Goal: Task Accomplishment & Management: Use online tool/utility

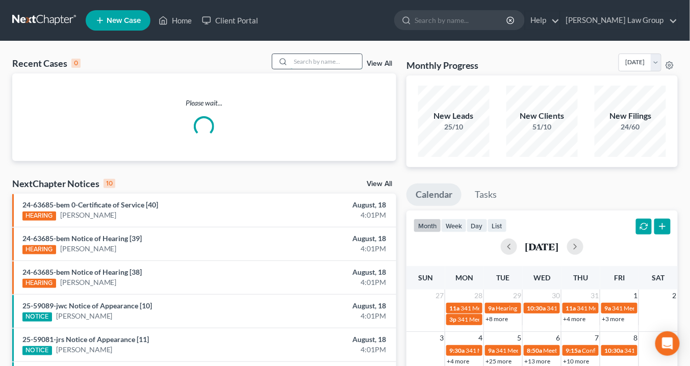
click at [306, 62] on input "search" at bounding box center [326, 61] width 71 height 15
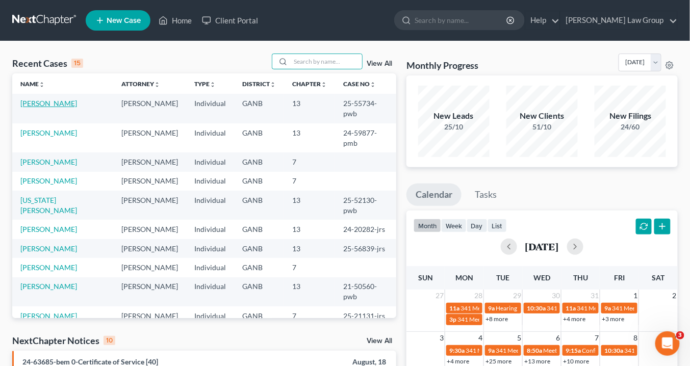
click at [35, 103] on link "[PERSON_NAME]" at bounding box center [48, 103] width 57 height 9
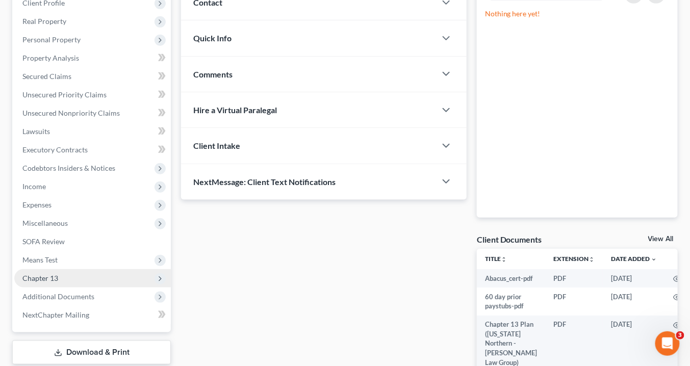
scroll to position [204, 0]
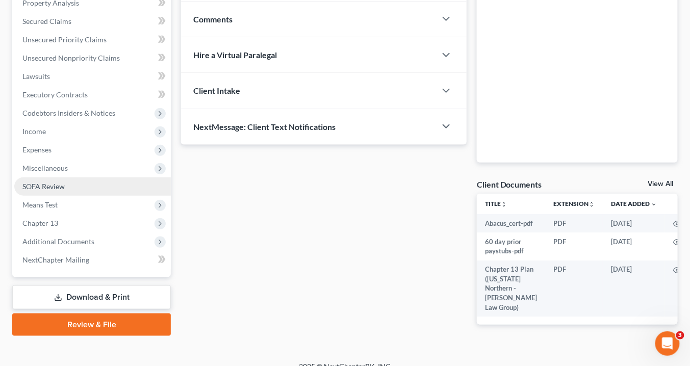
click at [56, 186] on span "SOFA Review" at bounding box center [43, 186] width 42 height 9
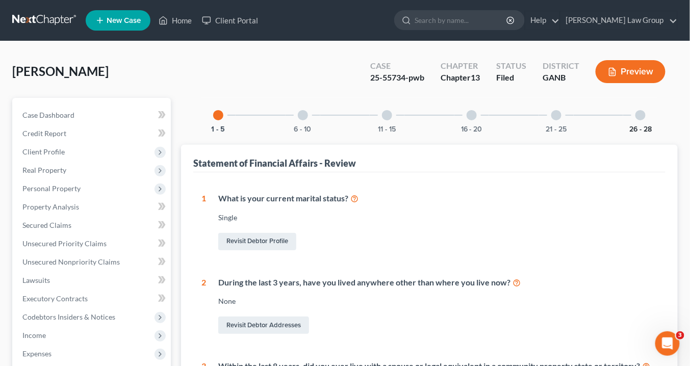
click at [638, 128] on button "26 - 28" at bounding box center [640, 129] width 22 height 7
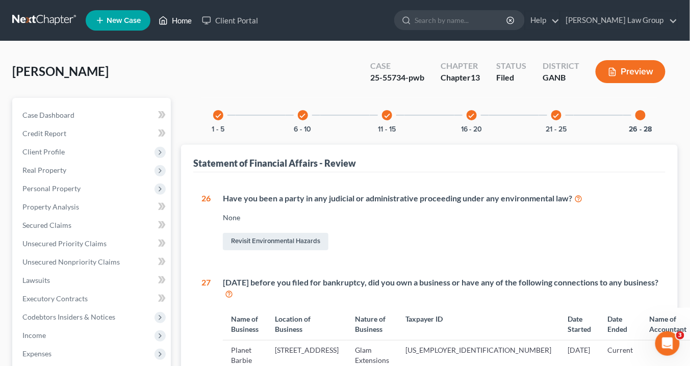
drag, startPoint x: 181, startPoint y: 23, endPoint x: 181, endPoint y: 18, distance: 5.1
click at [180, 23] on link "Home" at bounding box center [175, 20] width 43 height 18
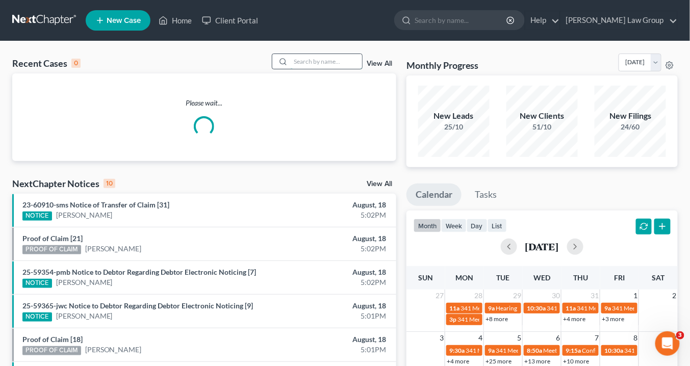
click at [304, 62] on input "search" at bounding box center [326, 61] width 71 height 15
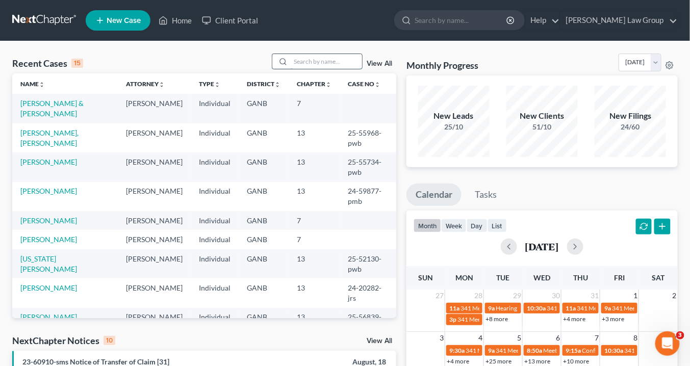
drag, startPoint x: 324, startPoint y: 61, endPoint x: 333, endPoint y: 60, distance: 8.7
click at [326, 60] on input "search" at bounding box center [326, 61] width 71 height 15
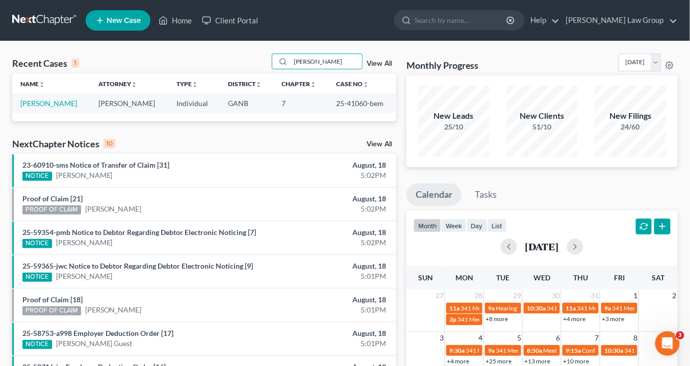
type input "crocket"
click at [52, 98] on td "[PERSON_NAME]" at bounding box center [51, 103] width 78 height 19
click at [53, 102] on link "[PERSON_NAME]" at bounding box center [48, 103] width 57 height 9
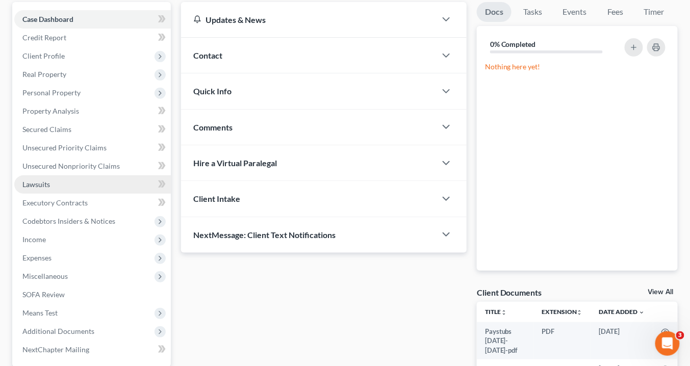
scroll to position [193, 0]
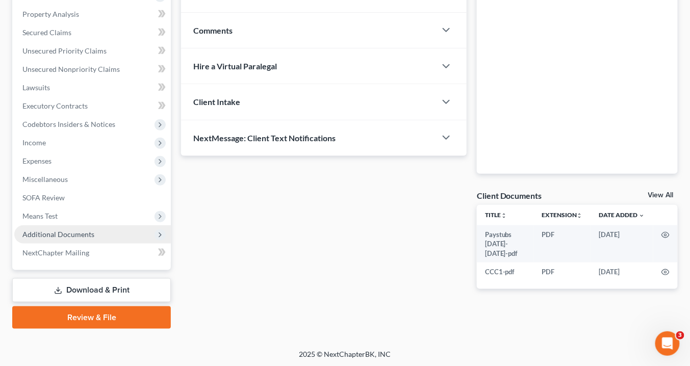
click at [78, 235] on span "Additional Documents" at bounding box center [58, 234] width 72 height 9
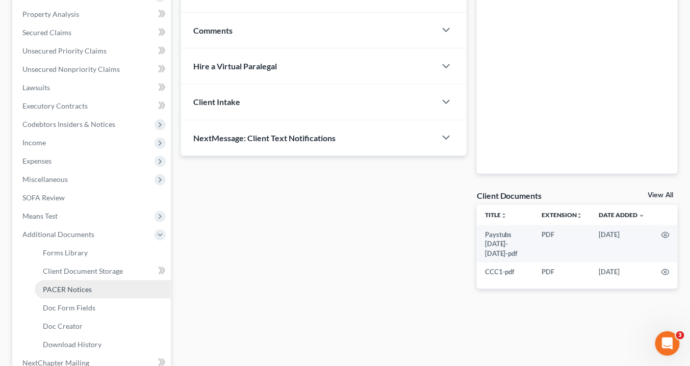
click at [77, 286] on span "PACER Notices" at bounding box center [67, 289] width 49 height 9
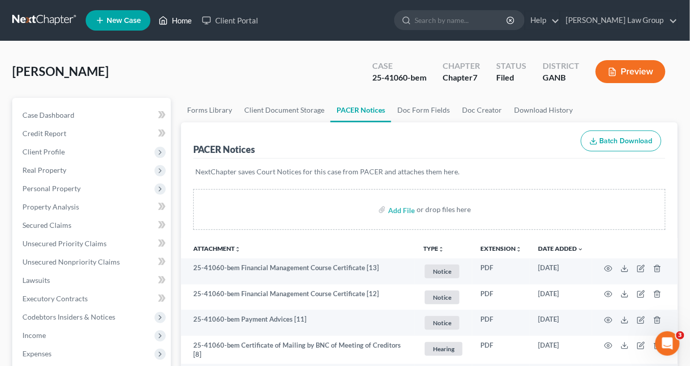
click at [180, 21] on link "Home" at bounding box center [175, 20] width 43 height 18
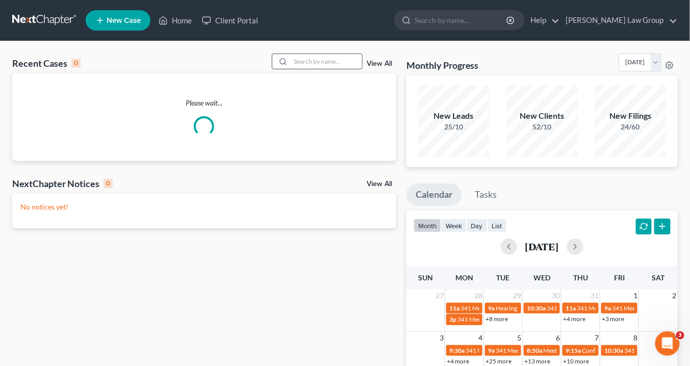
click at [304, 61] on input "search" at bounding box center [326, 61] width 71 height 15
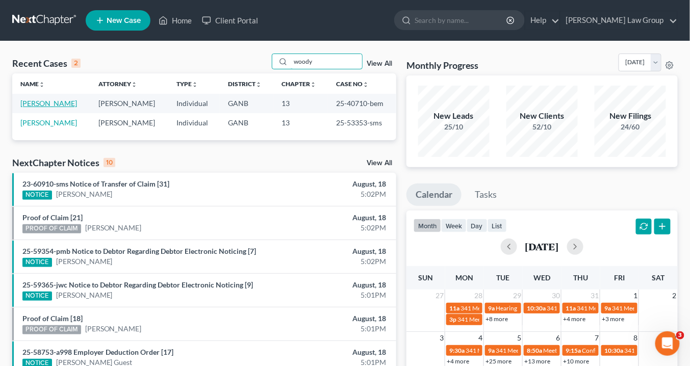
type input "woody"
click at [48, 105] on link "[PERSON_NAME]" at bounding box center [48, 103] width 57 height 9
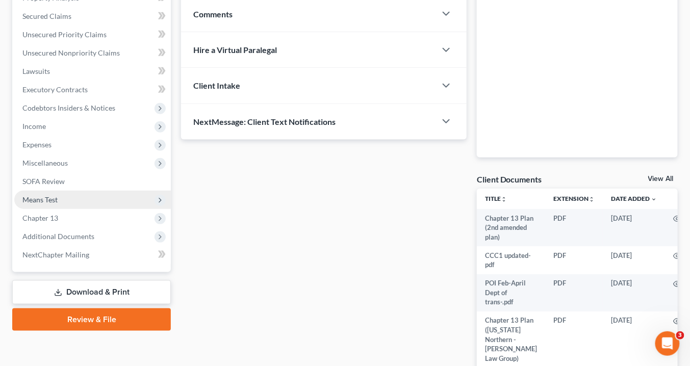
scroll to position [245, 0]
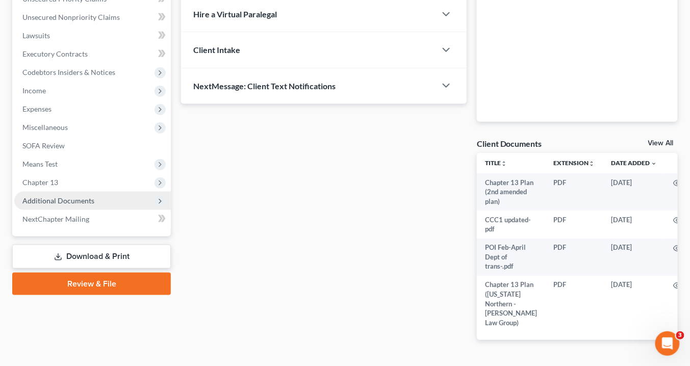
click at [97, 203] on span "Additional Documents" at bounding box center [92, 201] width 157 height 18
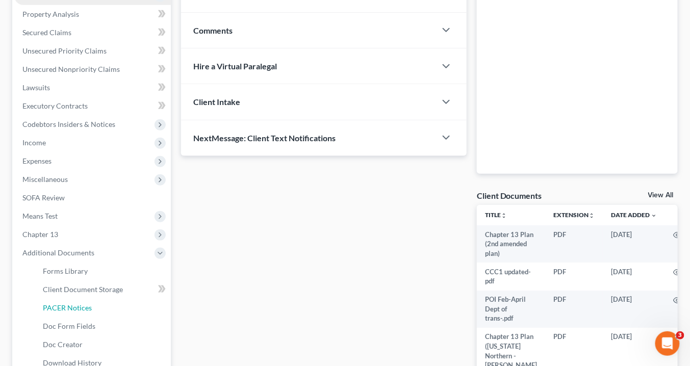
scroll to position [163, 0]
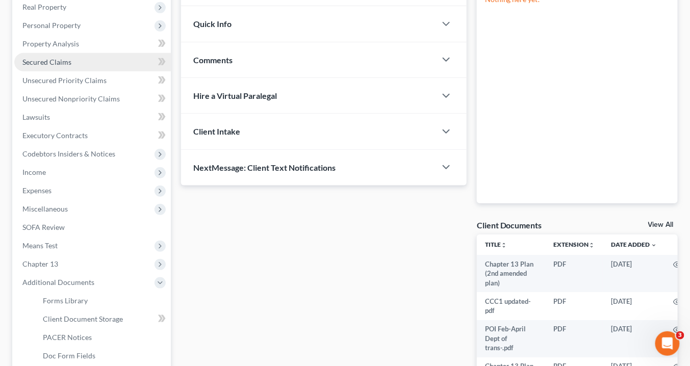
click at [66, 63] on span "Secured Claims" at bounding box center [46, 62] width 49 height 9
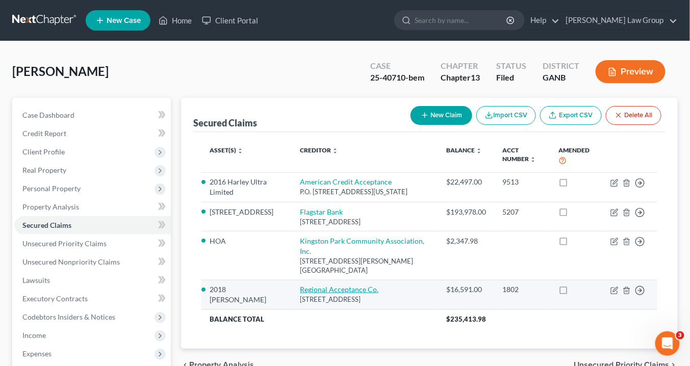
drag, startPoint x: 413, startPoint y: 299, endPoint x: 302, endPoint y: 286, distance: 111.5
click at [294, 285] on td "Regional Acceptance Co. 266 Beacon Dr., Winterville, NC 28590" at bounding box center [365, 295] width 146 height 30
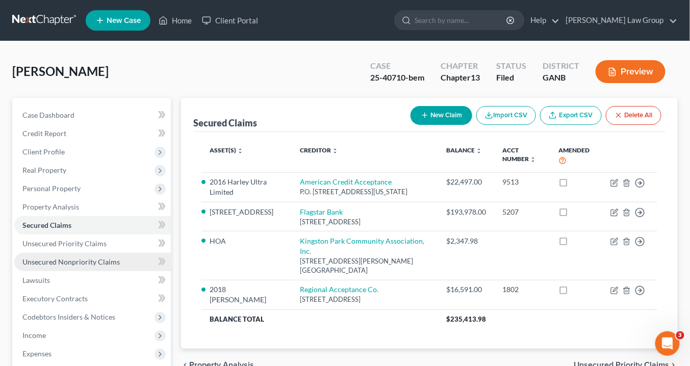
click at [55, 263] on span "Unsecured Nonpriority Claims" at bounding box center [70, 262] width 97 height 9
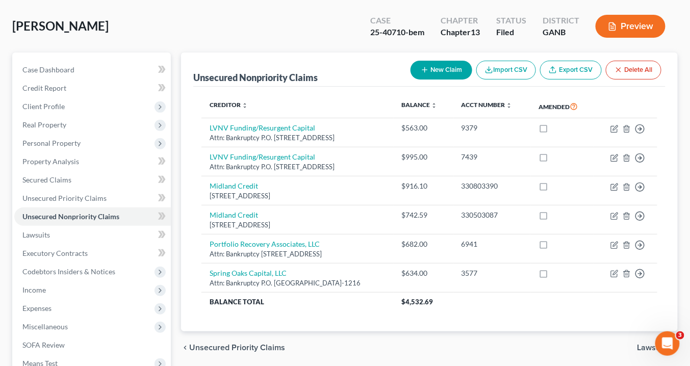
scroll to position [41, 0]
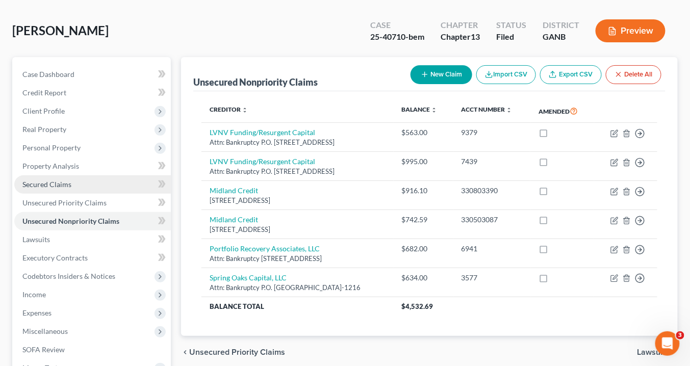
click at [60, 186] on span "Secured Claims" at bounding box center [46, 184] width 49 height 9
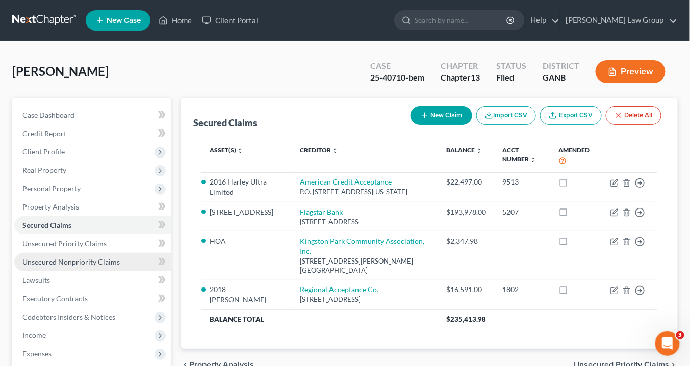
click at [54, 258] on span "Unsecured Nonpriority Claims" at bounding box center [70, 262] width 97 height 9
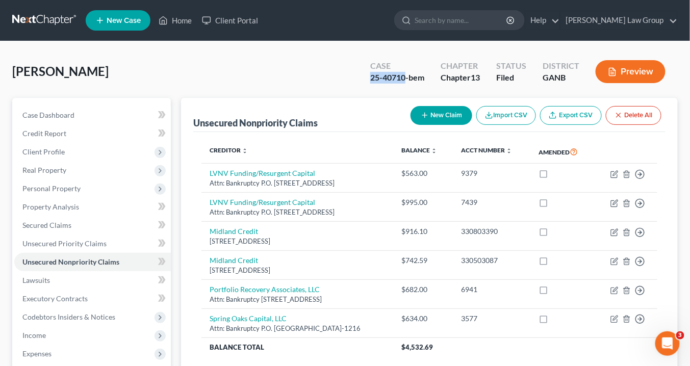
drag, startPoint x: 405, startPoint y: 77, endPoint x: 372, endPoint y: 78, distance: 33.2
click at [372, 78] on div "25-40710-bem" at bounding box center [397, 78] width 54 height 12
copy div "25-40710"
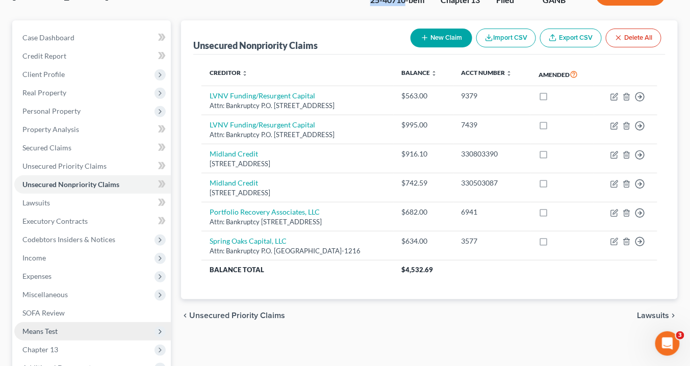
scroll to position [122, 0]
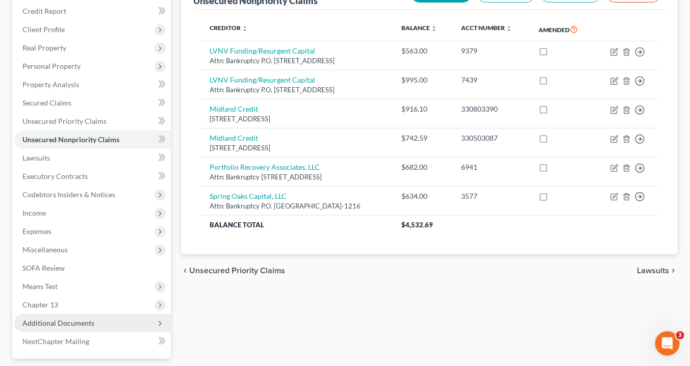
click at [72, 322] on span "Additional Documents" at bounding box center [58, 323] width 72 height 9
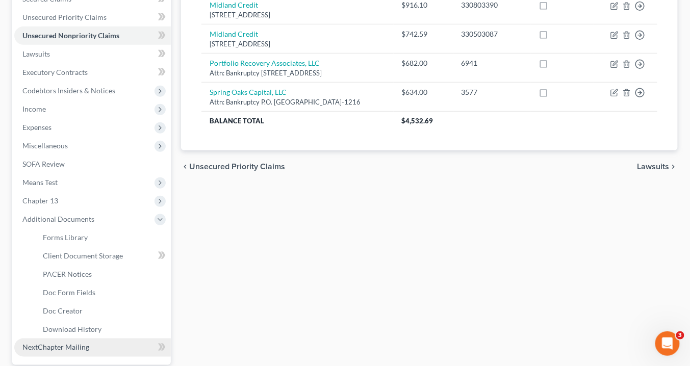
scroll to position [286, 0]
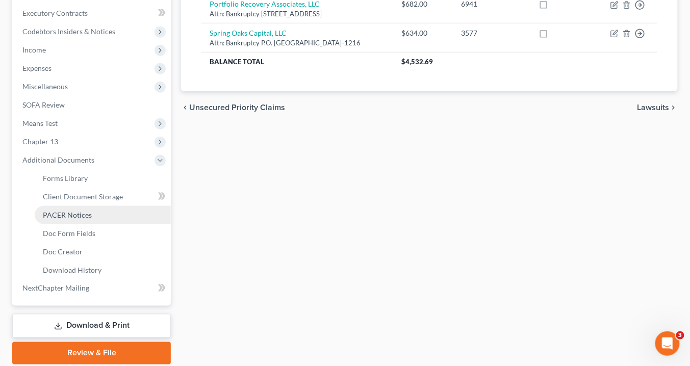
click at [73, 217] on span "PACER Notices" at bounding box center [67, 215] width 49 height 9
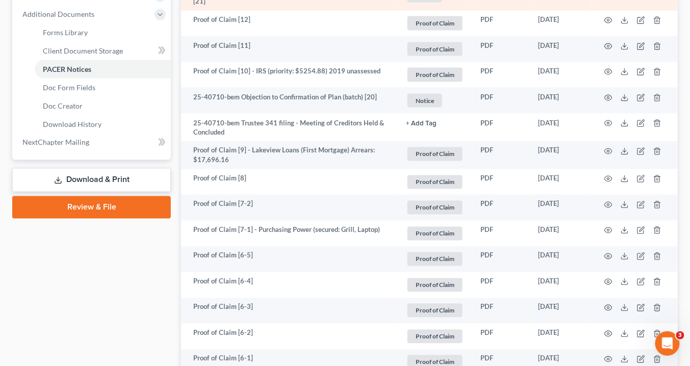
scroll to position [490, 0]
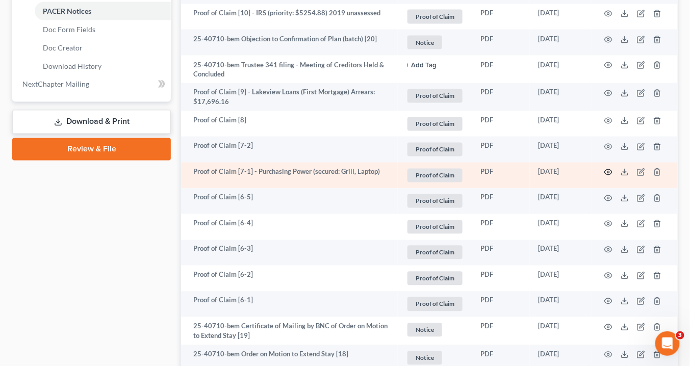
click at [611, 170] on icon "button" at bounding box center [608, 172] width 8 height 8
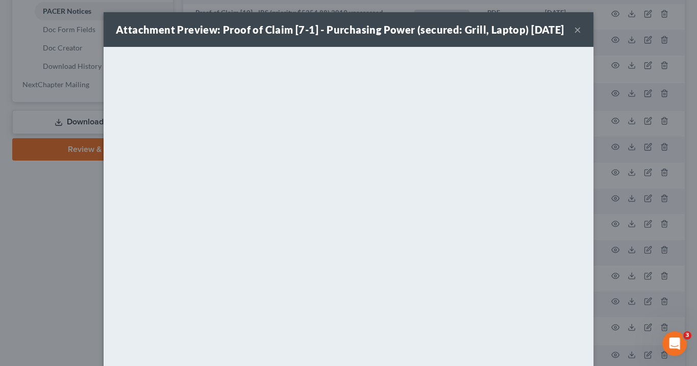
drag, startPoint x: 574, startPoint y: 36, endPoint x: 466, endPoint y: 25, distance: 109.2
click at [574, 35] on button "×" at bounding box center [577, 29] width 7 height 12
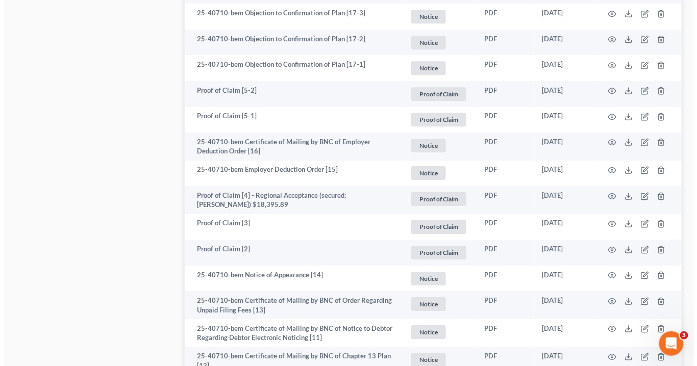
scroll to position [898, 0]
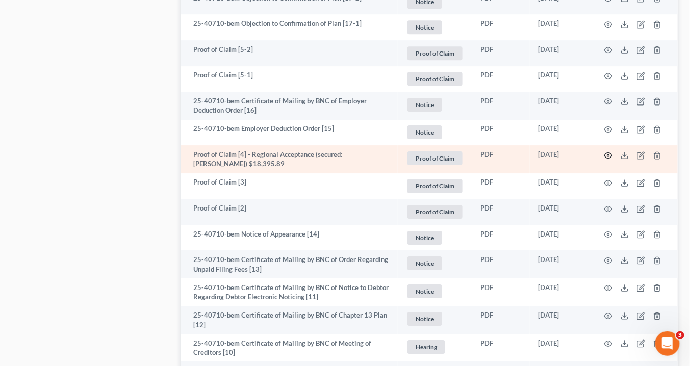
click at [610, 153] on icon "button" at bounding box center [608, 156] width 8 height 8
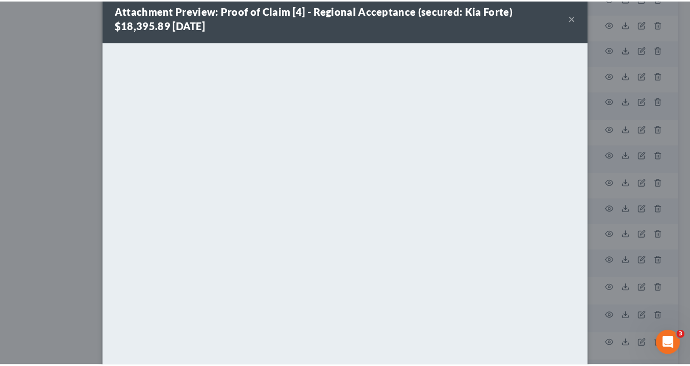
scroll to position [0, 0]
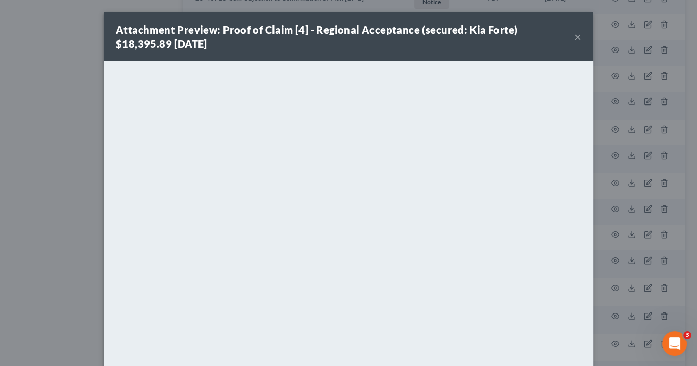
click at [576, 36] on button "×" at bounding box center [577, 37] width 7 height 12
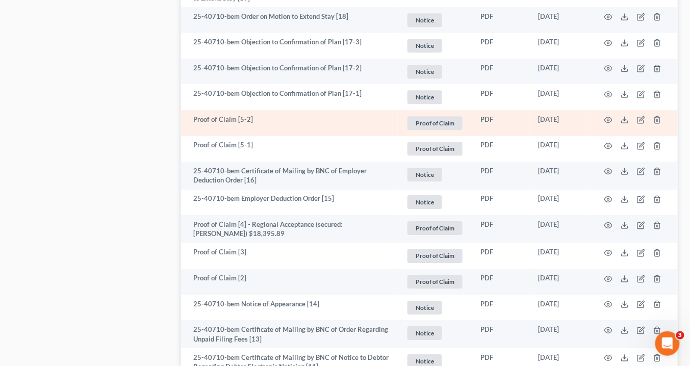
scroll to position [898, 0]
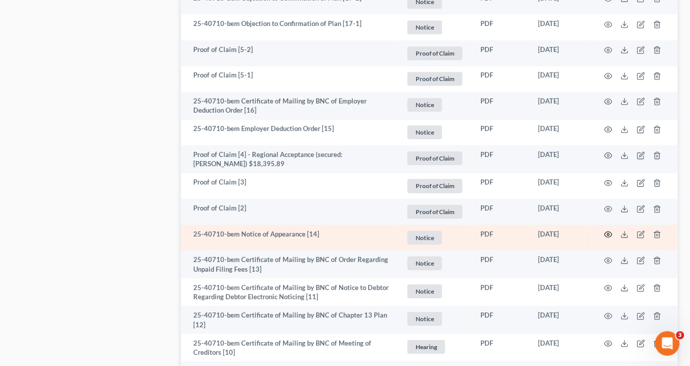
click at [610, 236] on icon "button" at bounding box center [608, 235] width 8 height 8
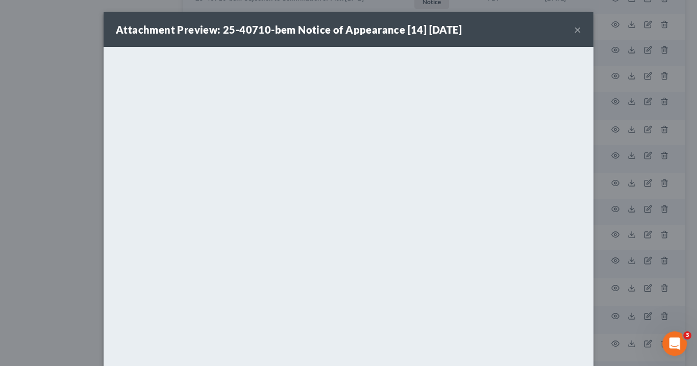
drag, startPoint x: 574, startPoint y: 31, endPoint x: 561, endPoint y: 39, distance: 15.3
click at [574, 31] on button "×" at bounding box center [577, 29] width 7 height 12
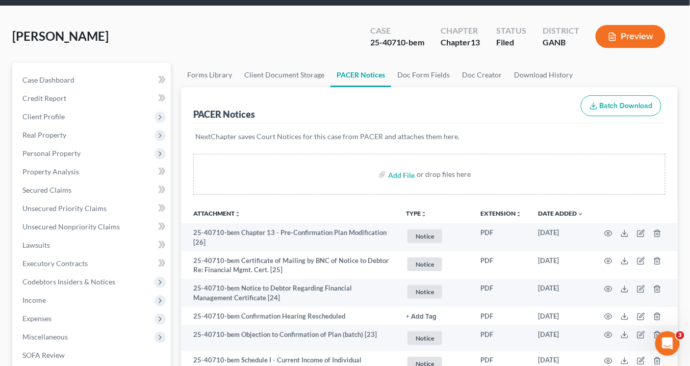
scroll to position [0, 0]
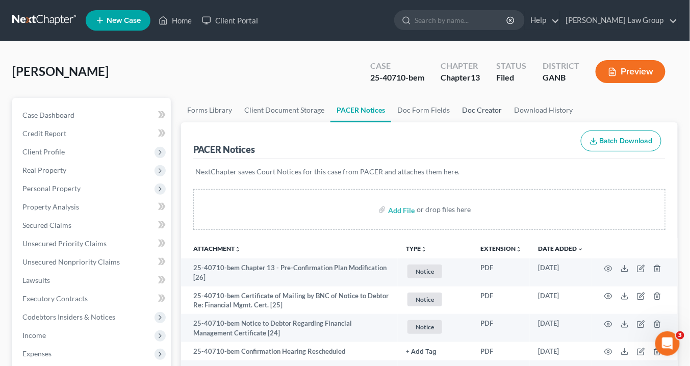
click at [483, 106] on link "Doc Creator" at bounding box center [482, 110] width 52 height 24
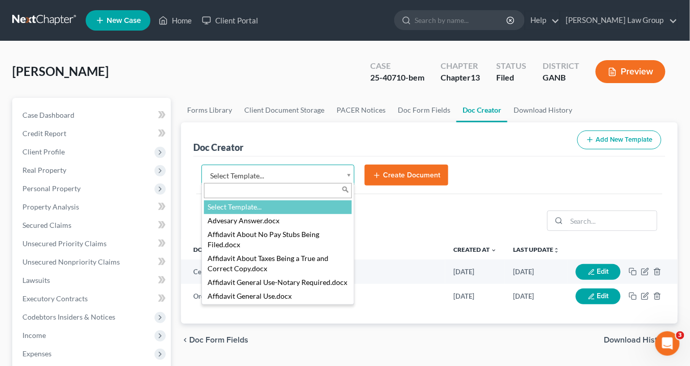
click at [350, 175] on body "Home New Case Client Portal [PERSON_NAME] Law Group [EMAIL_ADDRESS][DOMAIN_NAME…" at bounding box center [345, 344] width 690 height 689
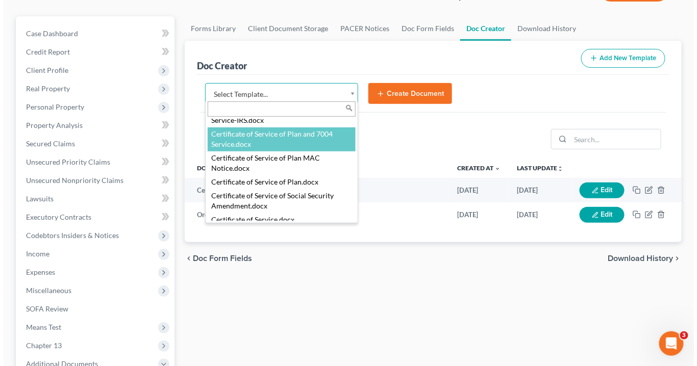
scroll to position [408, 0]
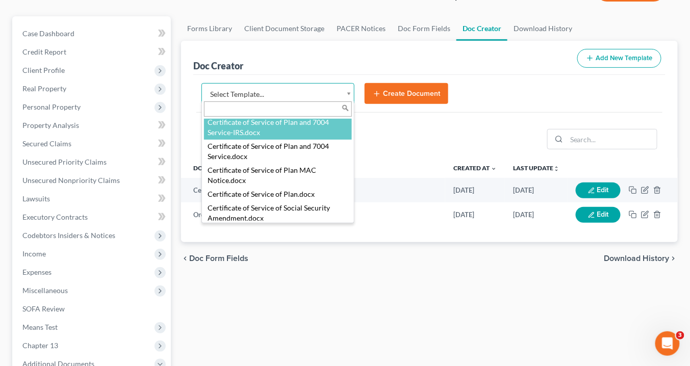
select select "111543"
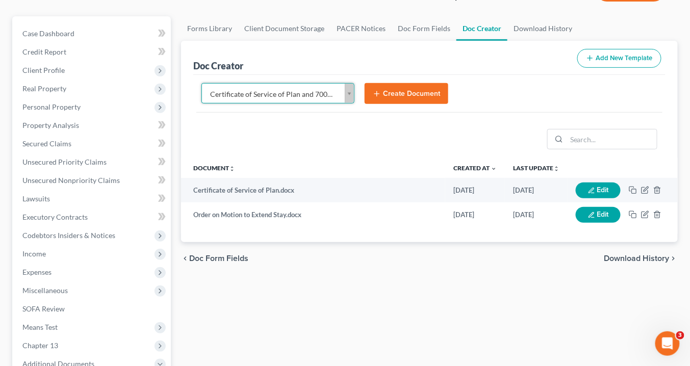
click at [393, 89] on button "Create Document" at bounding box center [407, 93] width 84 height 21
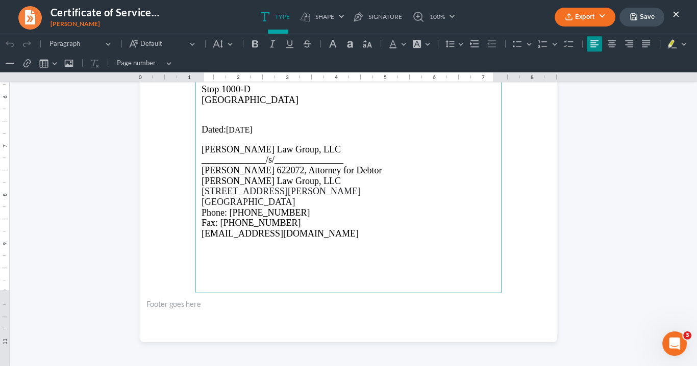
scroll to position [744, 0]
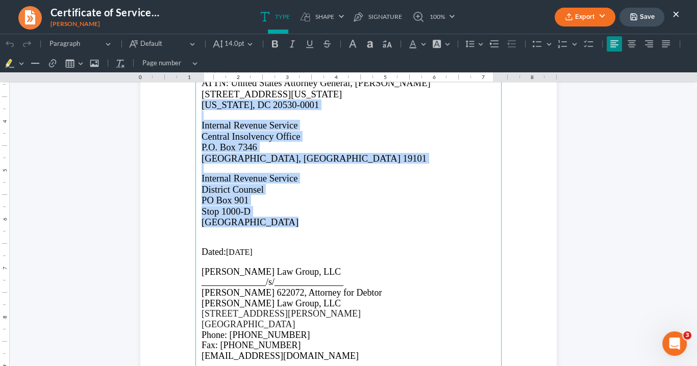
drag, startPoint x: 272, startPoint y: 220, endPoint x: 234, endPoint y: 128, distance: 99.7
click at [197, 102] on main "Internal Revenue Service ATTN: Insolvency Unit NAME OF PERSON WHO FILED POC Sto…" at bounding box center [348, 195] width 306 height 441
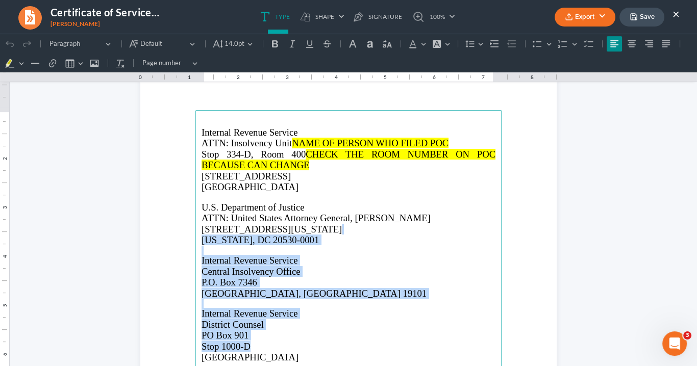
scroll to position [621, 0]
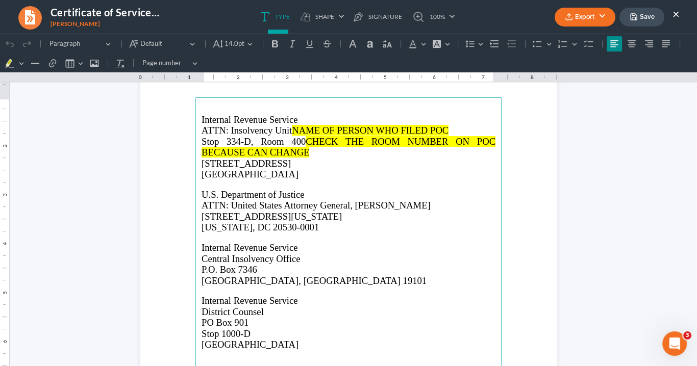
click at [402, 192] on p "U.S. Department of Justice ATTN: United States Attorney General, Pamela Bondi" at bounding box center [348, 200] width 294 height 22
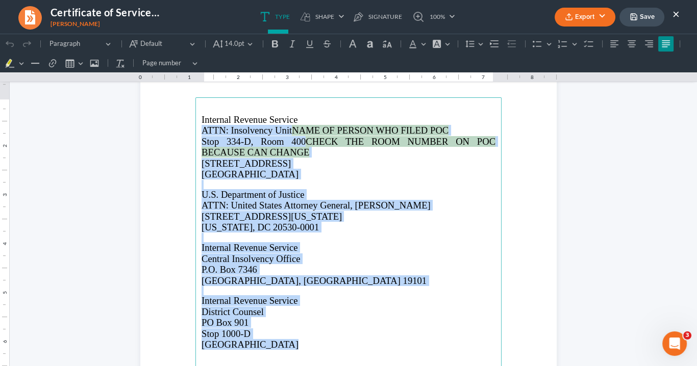
drag, startPoint x: 268, startPoint y: 343, endPoint x: 269, endPoint y: 152, distance: 190.8
click at [203, 125] on main "Internal Revenue Service ATTN: Insolvency Unit NAME OF PERSON WHO FILED POC Sto…" at bounding box center [348, 317] width 306 height 441
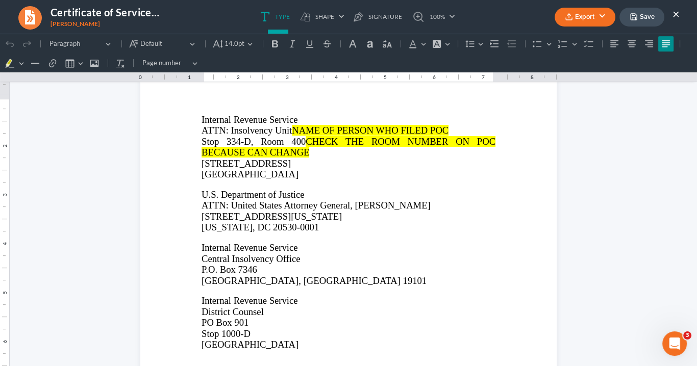
click html "1.00 10.00 0 1 1 2 2 3 3 4 4 5 5 6 6 7 7 8 8 9 9 10 10 11 11 Undo (Ctrl+Z) Undo…"
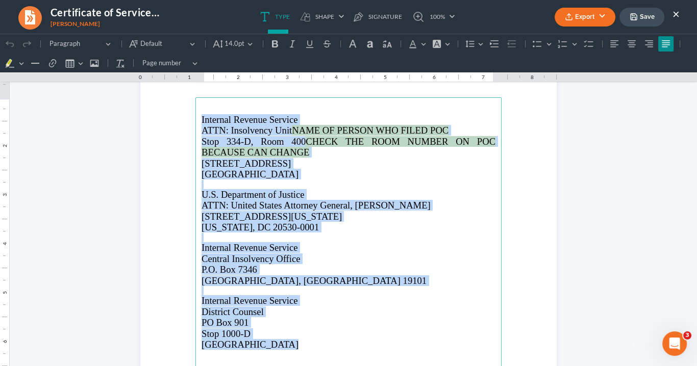
drag, startPoint x: 249, startPoint y: 318, endPoint x: 203, endPoint y: 117, distance: 206.3
click at [196, 118] on main "Internal Revenue Service ATTN: Insolvency Unit NAME OF PERSON WHO FILED POC Sto…" at bounding box center [348, 317] width 306 height 441
click at [439, 43] on button "Font Background Color Font Background Color" at bounding box center [441, 43] width 22 height 15
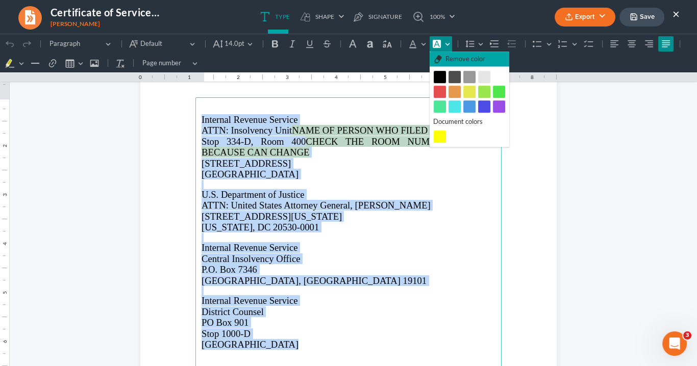
click at [463, 57] on span "Remove color" at bounding box center [465, 59] width 40 height 10
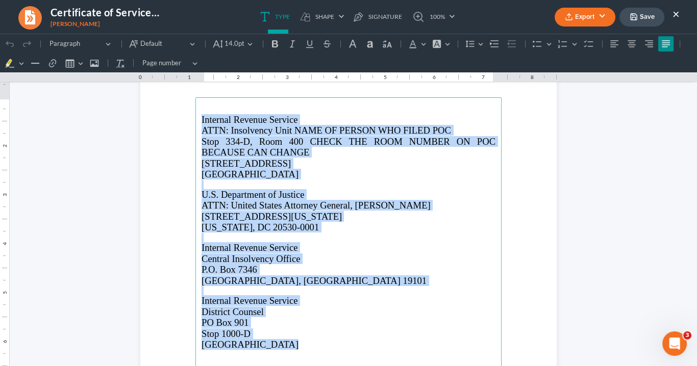
click at [339, 178] on p "Atlanta, GA 30308" at bounding box center [348, 174] width 294 height 11
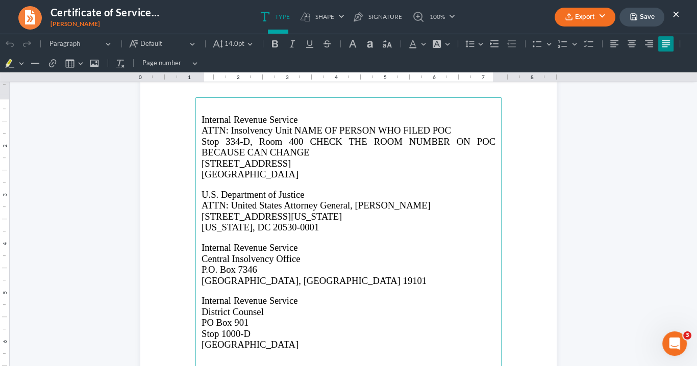
drag, startPoint x: 574, startPoint y: 212, endPoint x: 593, endPoint y: 197, distance: 24.0
click html "1.00 10.00 0 1 1 2 2 3 3 4 4 5 5 6 6 7 7 8 8 9 9 10 10 11 11 Undo (Ctrl+Z) Undo…"
drag, startPoint x: 452, startPoint y: 128, endPoint x: 301, endPoint y: 126, distance: 151.0
click at [291, 129] on p "ATTN: Insolvency Unit NAME OF PERSON WHO FILED POC" at bounding box center [348, 130] width 294 height 11
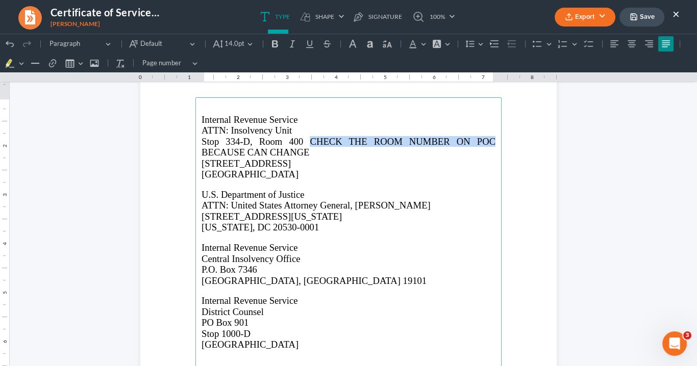
drag, startPoint x: 494, startPoint y: 140, endPoint x: 310, endPoint y: 140, distance: 183.6
click at [307, 142] on main "Internal Revenue Service ATTN: Insolvency Unit Stop 334-D, Room 400 CHECK THE R…" at bounding box center [348, 317] width 306 height 441
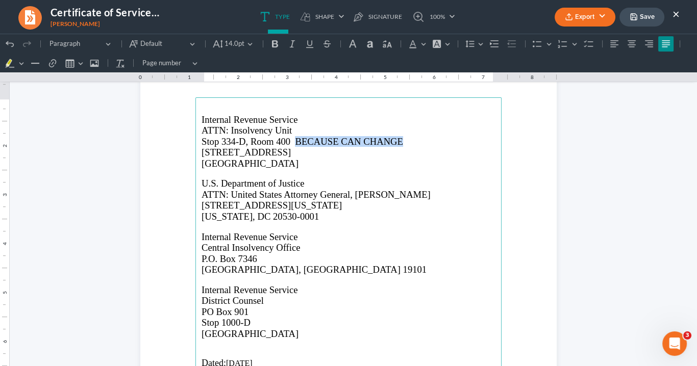
drag, startPoint x: 400, startPoint y: 141, endPoint x: 294, endPoint y: 138, distance: 105.6
click at [294, 138] on p "Stop 334-D, Room 400 BECAUSE CAN CHANGE" at bounding box center [348, 141] width 294 height 11
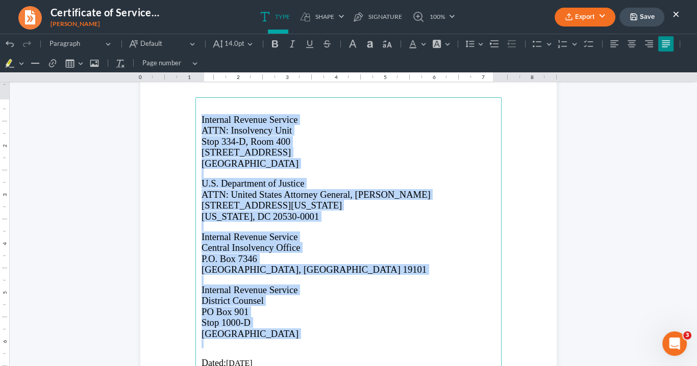
drag, startPoint x: 199, startPoint y: 119, endPoint x: 267, endPoint y: 340, distance: 230.6
click at [267, 340] on main "Internal Revenue Service ATTN: Insolvency Unit Stop 334-D, Room 400 401 West Pe…" at bounding box center [348, 317] width 306 height 441
copy main "Internal Revenue Service ATTN: Insolvency Unit Stop 334-D, Room 400 401 West Pe…"
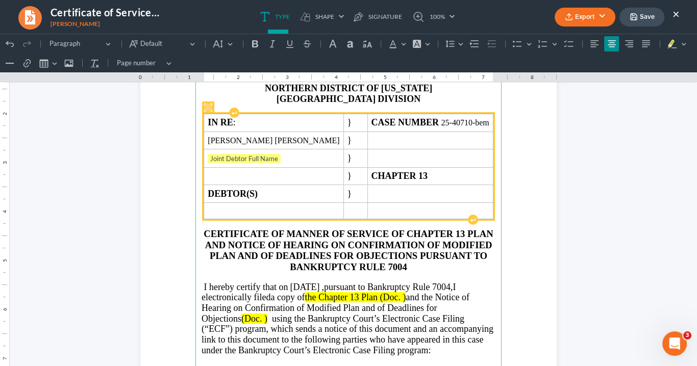
scroll to position [0, 0]
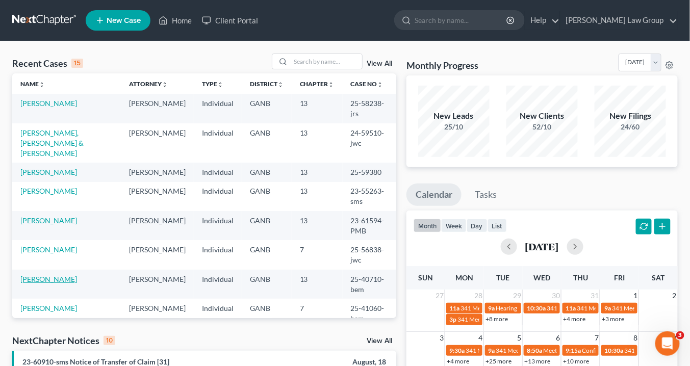
click at [55, 275] on link "[PERSON_NAME]" at bounding box center [48, 279] width 57 height 9
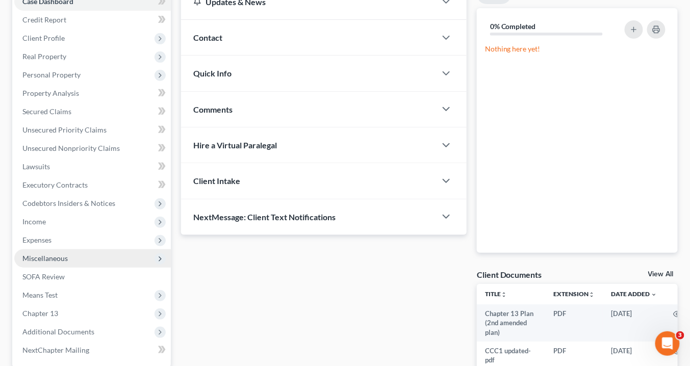
scroll to position [163, 0]
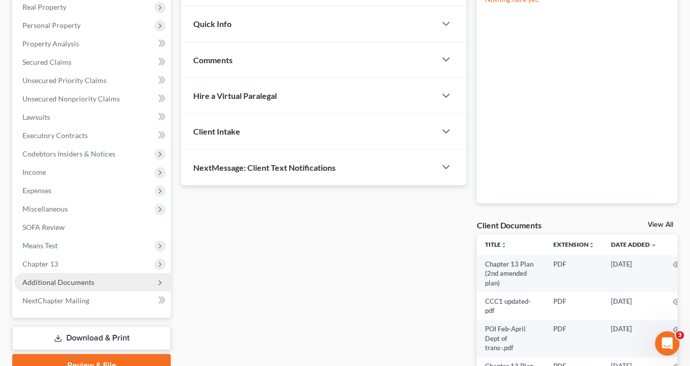
click at [97, 281] on span "Additional Documents" at bounding box center [92, 282] width 157 height 18
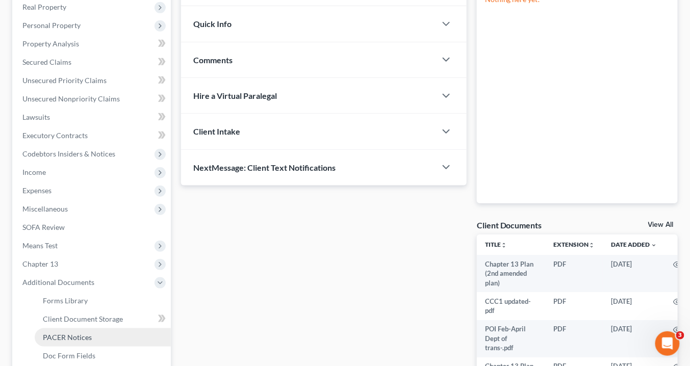
click at [90, 335] on span "PACER Notices" at bounding box center [67, 337] width 49 height 9
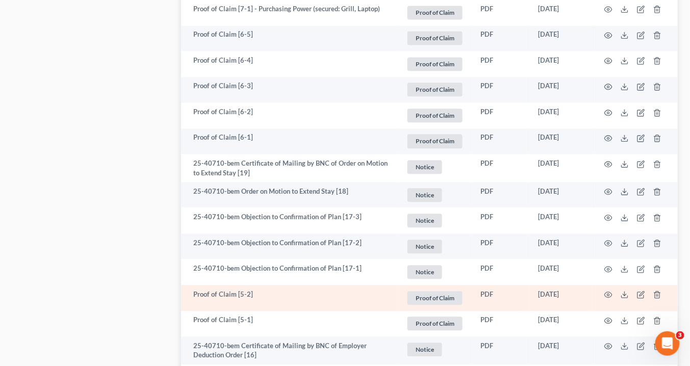
scroll to position [531, 0]
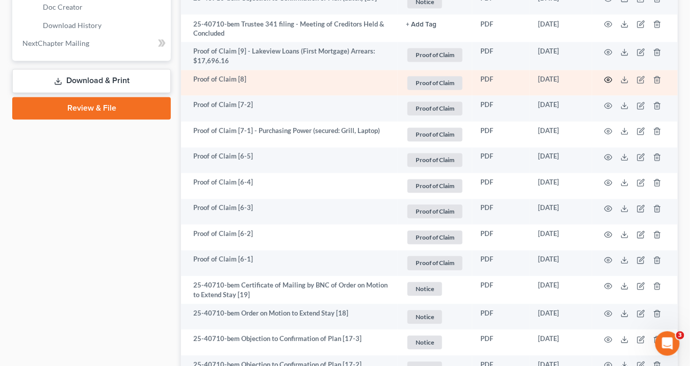
click at [609, 80] on circle "button" at bounding box center [609, 80] width 2 height 2
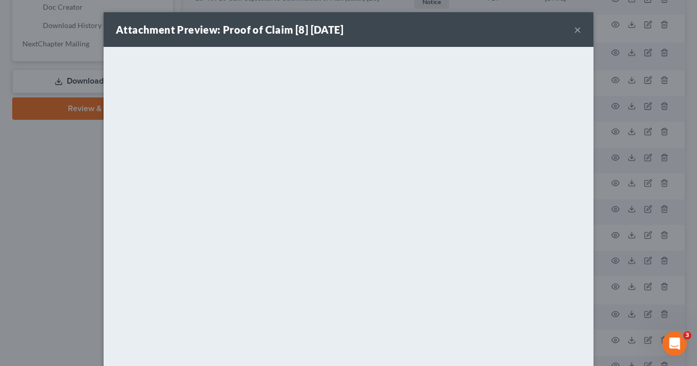
click at [576, 29] on button "×" at bounding box center [577, 29] width 7 height 12
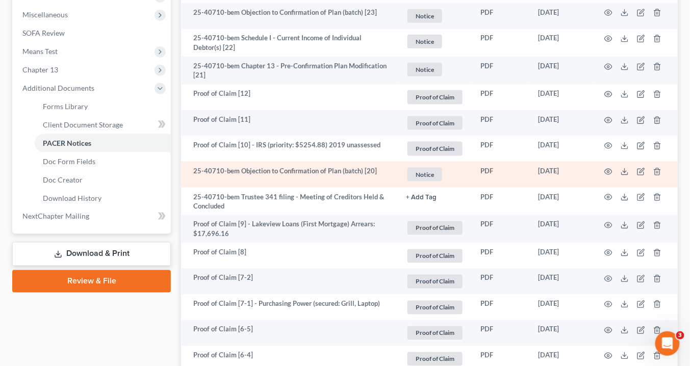
scroll to position [326, 0]
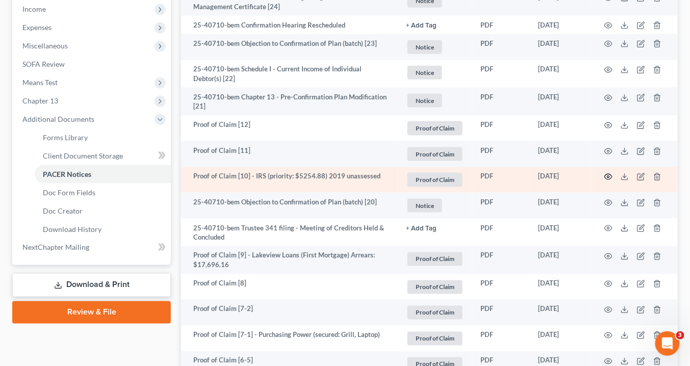
click at [609, 176] on circle "button" at bounding box center [609, 177] width 2 height 2
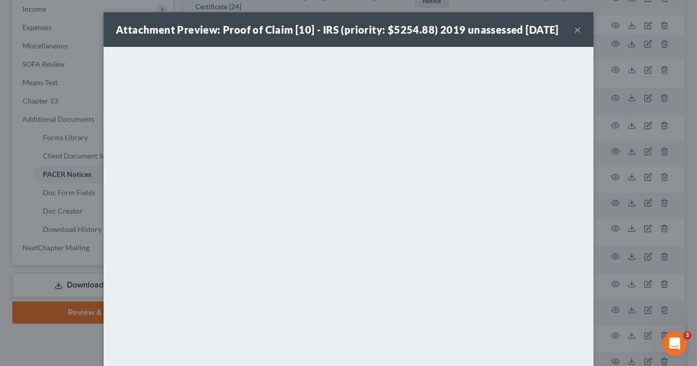
drag, startPoint x: 572, startPoint y: 35, endPoint x: 547, endPoint y: 13, distance: 32.9
click at [574, 35] on button "×" at bounding box center [577, 29] width 7 height 12
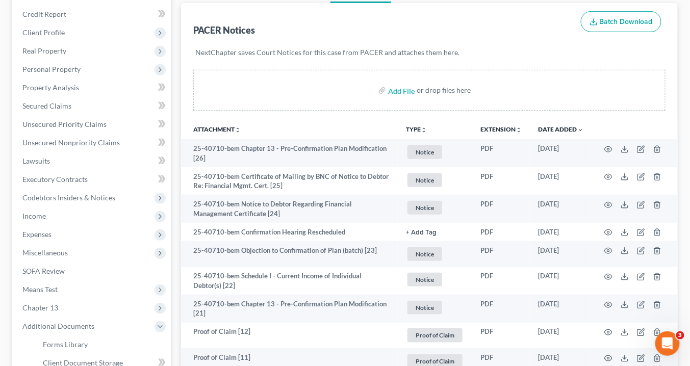
scroll to position [0, 0]
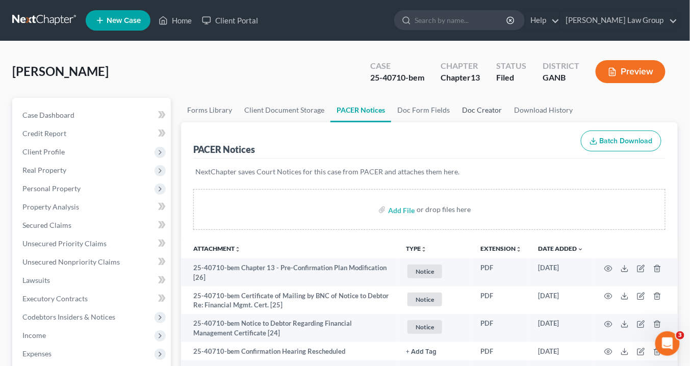
click at [475, 110] on link "Doc Creator" at bounding box center [482, 110] width 52 height 24
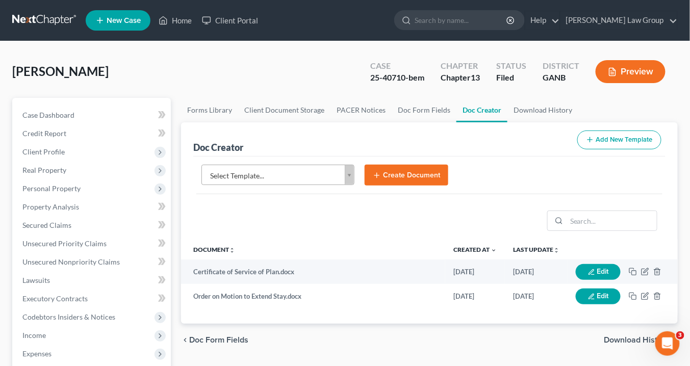
click at [347, 178] on body "Home New Case Client Portal [PERSON_NAME] Law Group [EMAIL_ADDRESS][DOMAIN_NAME…" at bounding box center [345, 344] width 690 height 689
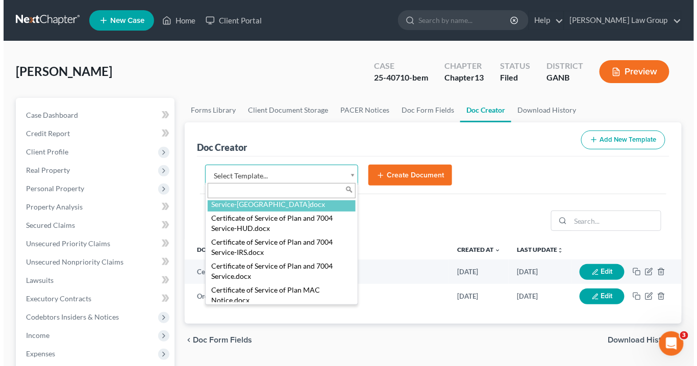
scroll to position [411, 0]
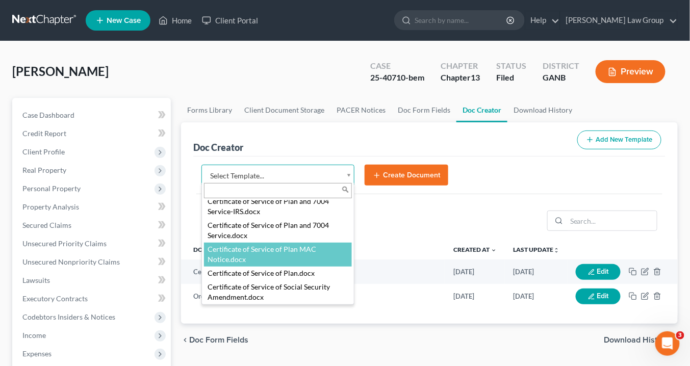
select select "111544"
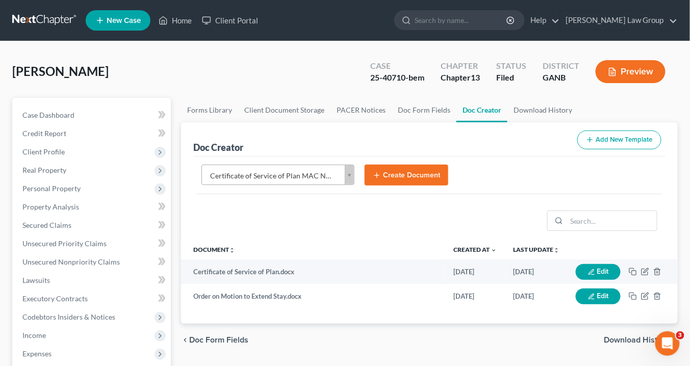
click at [391, 176] on button "Create Document" at bounding box center [407, 175] width 84 height 21
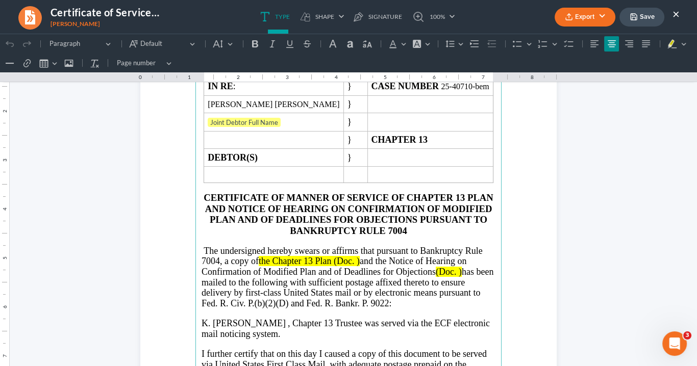
scroll to position [82, 0]
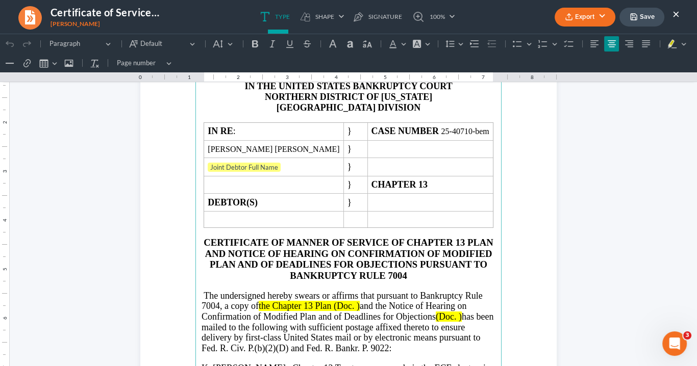
click at [354, 302] on span "the Chapter 13 Plan (Doc. )" at bounding box center [309, 306] width 101 height 10
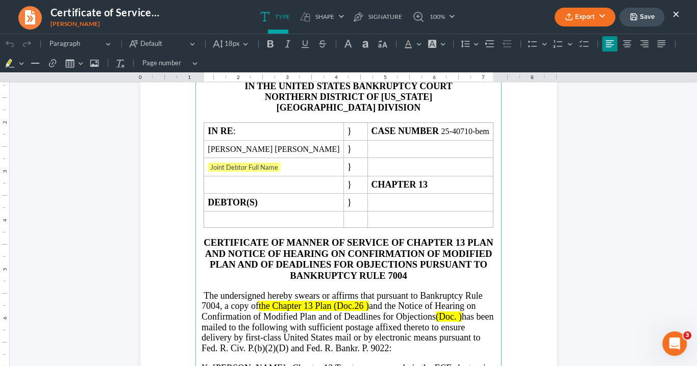
drag, startPoint x: 329, startPoint y: 307, endPoint x: 251, endPoint y: 296, distance: 78.8
click at [246, 303] on p "The undersigned hereby swears or affirms that pursuant to Bankruptcy Rule 7004,…" at bounding box center [348, 322] width 294 height 63
click at [439, 44] on button "Font Background Color Font Background Color" at bounding box center [436, 43] width 22 height 15
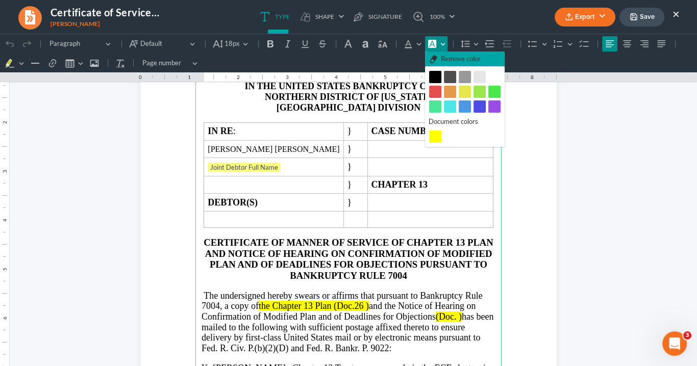
click at [466, 60] on span "Remove color" at bounding box center [461, 59] width 40 height 10
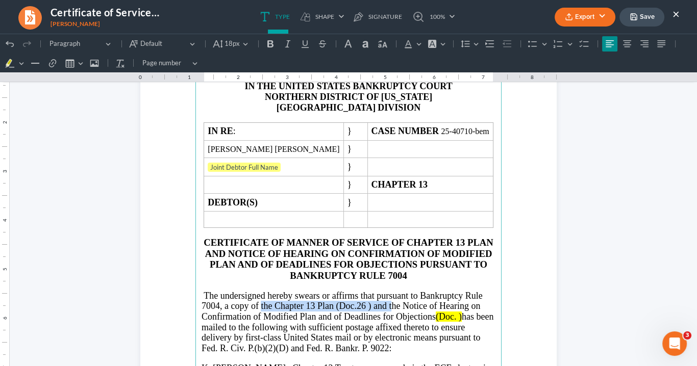
click at [374, 301] on span "The undersigned hereby swears or affirms that pursuant to Bankruptcy Rule 7004,…" at bounding box center [341, 306] width 281 height 31
click at [386, 337] on span "has been mailed to the following with sufficient postage affixed thereto to ens…" at bounding box center [347, 333] width 292 height 42
click at [367, 302] on span "The undersigned hereby swears or affirms that pursuant to Bankruptcy Rule 7004,…" at bounding box center [341, 306] width 281 height 31
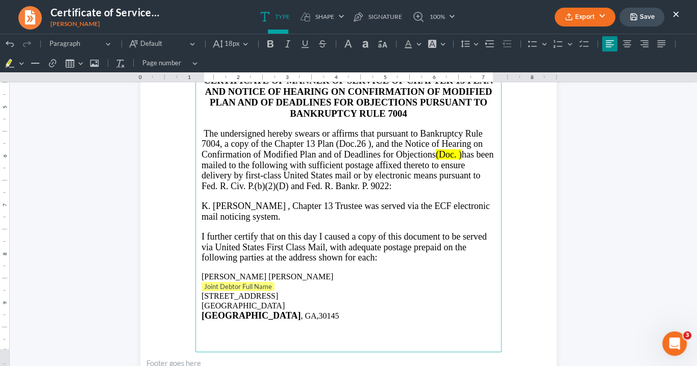
scroll to position [245, 0]
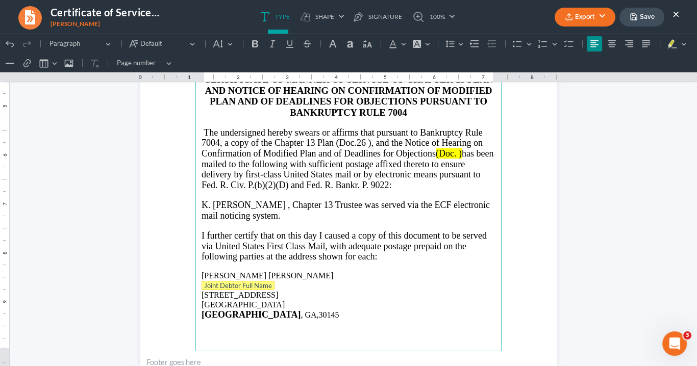
drag, startPoint x: 273, startPoint y: 280, endPoint x: 233, endPoint y: 281, distance: 39.8
click at [204, 281] on p "Joint Debtor Full Name" at bounding box center [348, 286] width 294 height 10
click at [271, 281] on p "Joint Debtor Full Name ⁠⁠⁠⁠⁠⁠⁠" at bounding box center [348, 286] width 294 height 10
drag, startPoint x: 266, startPoint y: 281, endPoint x: 225, endPoint y: 280, distance: 40.3
click at [225, 281] on p "Joint Debtor Full Name ⁠⁠⁠⁠⁠⁠⁠" at bounding box center [348, 286] width 294 height 10
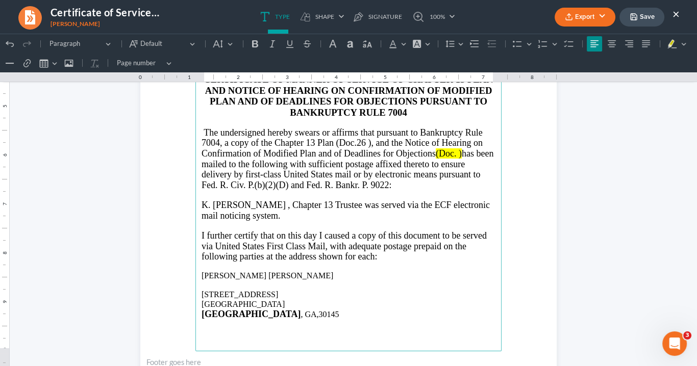
click at [201, 290] on p "[STREET_ADDRESS] [GEOGRAPHIC_DATA], GA 30145" at bounding box center [348, 299] width 294 height 19
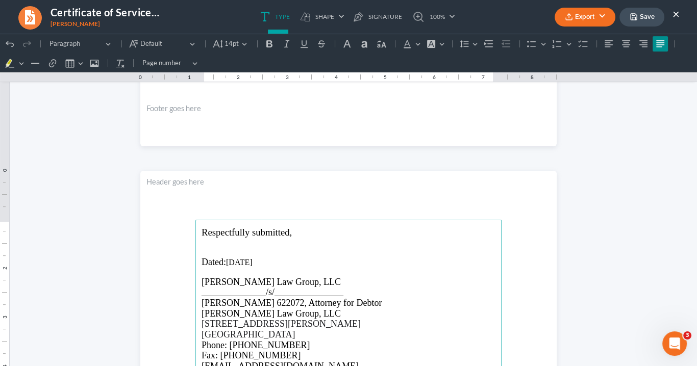
scroll to position [336, 0]
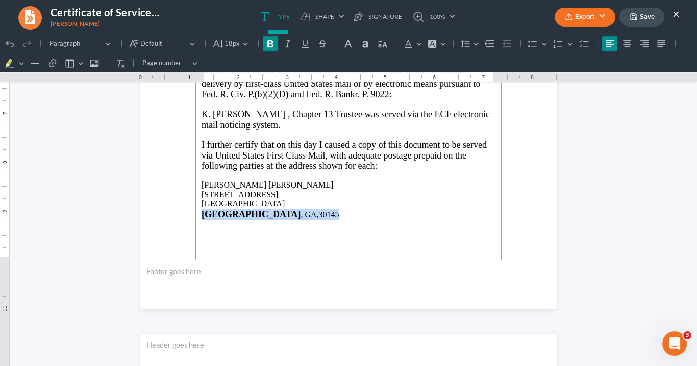
drag, startPoint x: 255, startPoint y: 212, endPoint x: 199, endPoint y: 212, distance: 55.6
click at [201, 213] on p "[GEOGRAPHIC_DATA] , [GEOGRAPHIC_DATA],30145" at bounding box center [348, 214] width 294 height 11
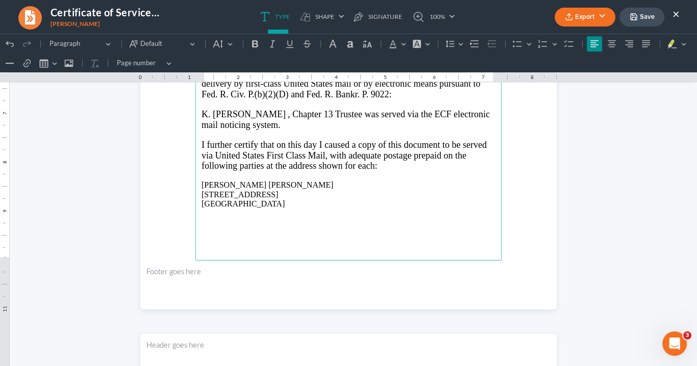
click at [207, 209] on p "Rich Text Editor, page-0-main" at bounding box center [348, 213] width 294 height 9
drag, startPoint x: 266, startPoint y: 210, endPoint x: 196, endPoint y: 211, distance: 70.4
click at [195, 212] on main "IN THE UNITED STATES BANKRUPTCY COURT NORTHERN DISTRICT OF [US_STATE] ROME DIVI…" at bounding box center [348, 40] width 306 height 441
click at [253, 42] on icon "Editor toolbar" at bounding box center [255, 44] width 10 height 10
click at [268, 44] on icon "Editor toolbar" at bounding box center [272, 44] width 10 height 10
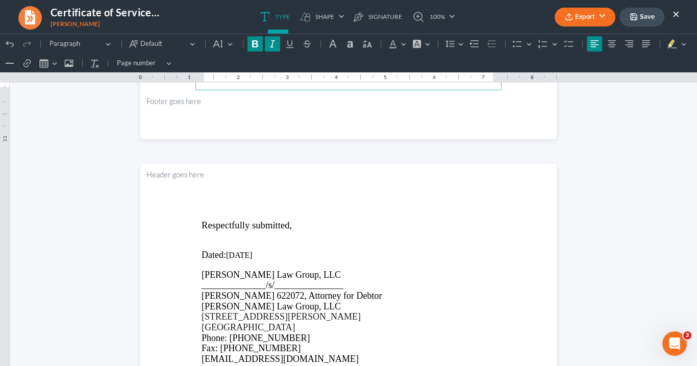
scroll to position [540, 0]
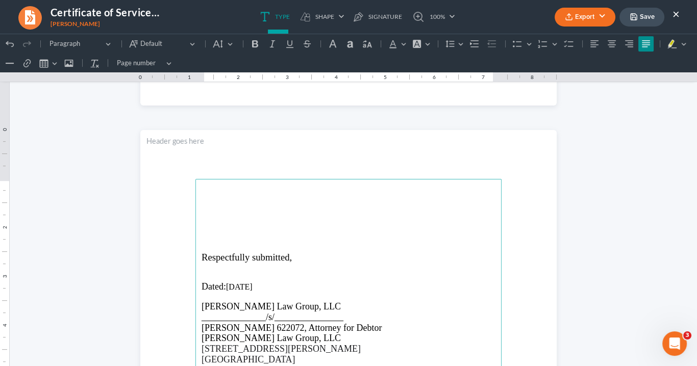
click at [208, 200] on p "Rich Text Editor, page-1-main" at bounding box center [348, 200] width 294 height 9
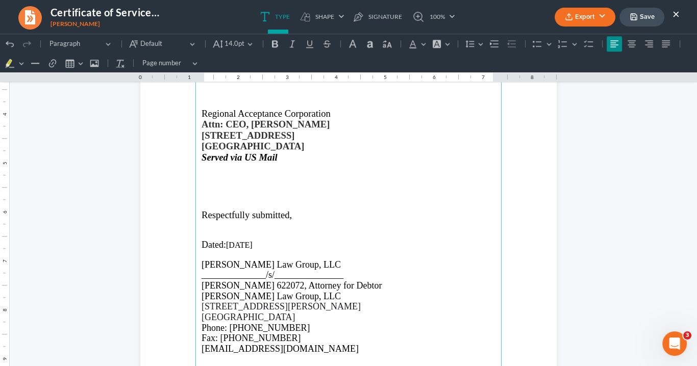
scroll to position [1224, 0]
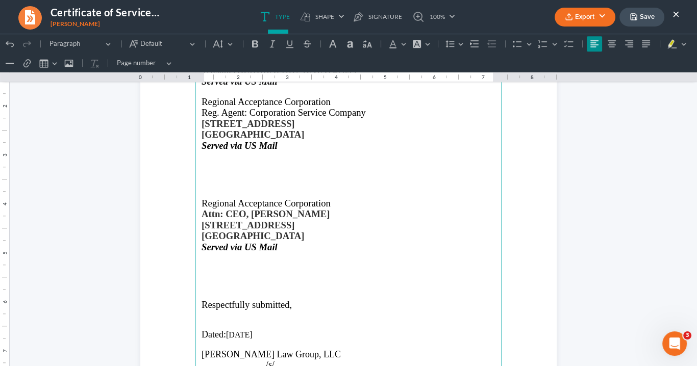
click at [209, 190] on p "Rich Text Editor, page-2-main" at bounding box center [348, 193] width 294 height 9
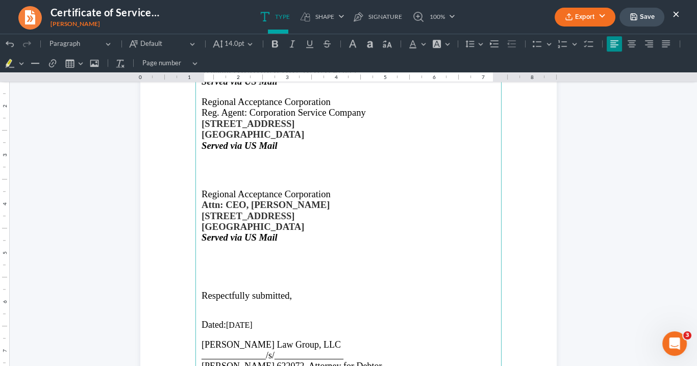
drag, startPoint x: 291, startPoint y: 224, endPoint x: 198, endPoint y: 192, distance: 98.2
click at [198, 192] on main "[GEOGRAPHIC_DATA], [GEOGRAPHIC_DATA] 27894 Served via US Mail Regional Acceptan…" at bounding box center [348, 278] width 306 height 441
click at [274, 42] on icon "Editor toolbar" at bounding box center [275, 43] width 6 height 7
click at [436, 182] on p "Rich Text Editor, page-2-main" at bounding box center [348, 183] width 294 height 9
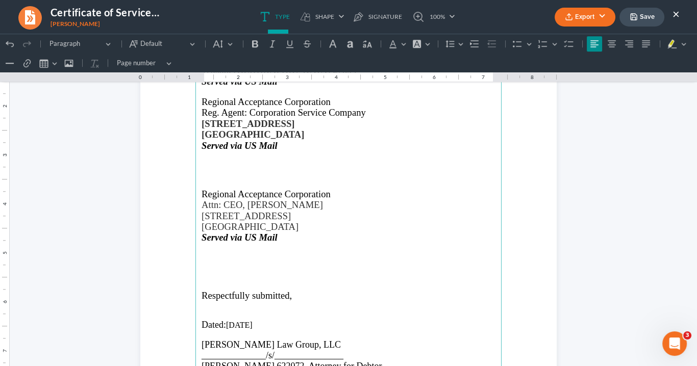
scroll to position [1102, 0]
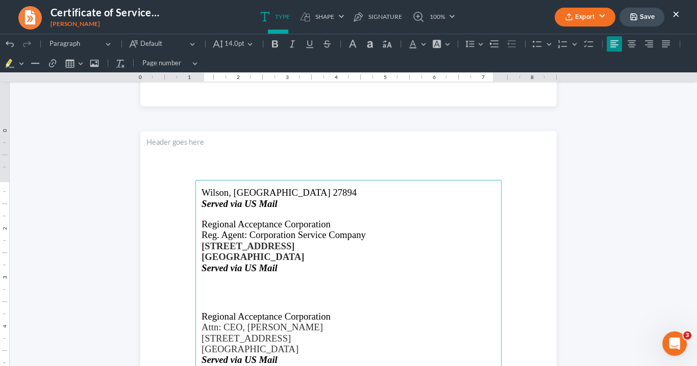
drag, startPoint x: 322, startPoint y: 258, endPoint x: 203, endPoint y: 224, distance: 123.9
click at [272, 43] on icon "Editor toolbar" at bounding box center [275, 44] width 10 height 10
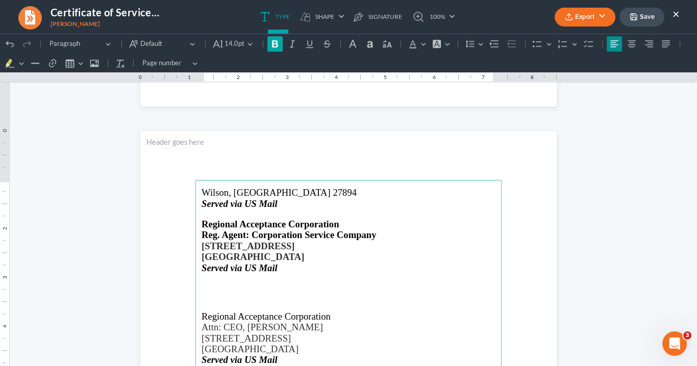
click at [273, 41] on icon "Editor toolbar" at bounding box center [275, 44] width 10 height 10
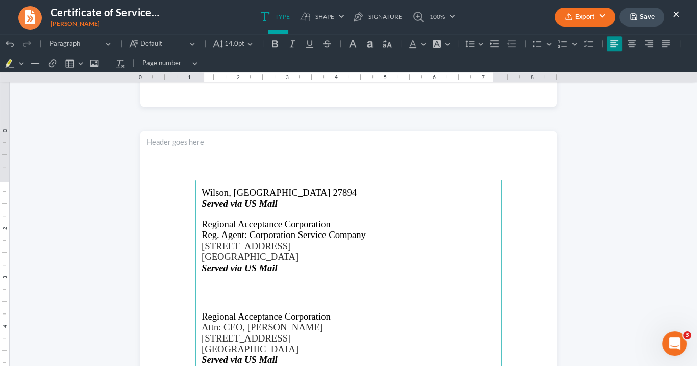
click at [422, 155] on header "Rich Text Editor, page-2-header" at bounding box center [348, 155] width 416 height 49
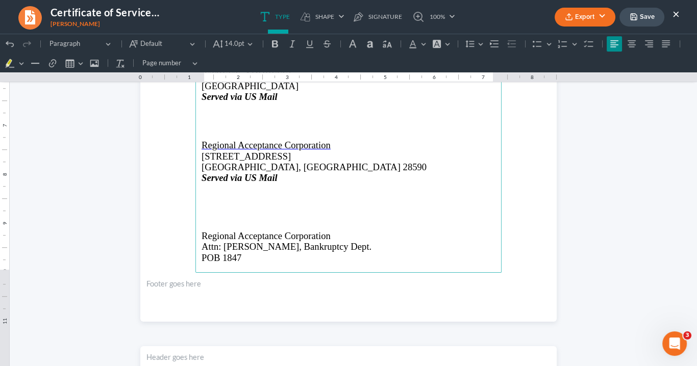
scroll to position [816, 0]
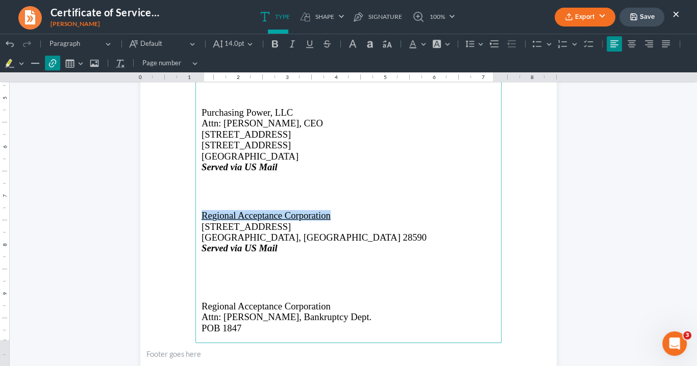
drag, startPoint x: 331, startPoint y: 216, endPoint x: 200, endPoint y: 208, distance: 130.8
click at [197, 212] on main "Purchasing Power, LLC Attn: [PERSON_NAME], Bankruptcy Dept. [STREET_ADDRESS] Se…" at bounding box center [348, 123] width 306 height 441
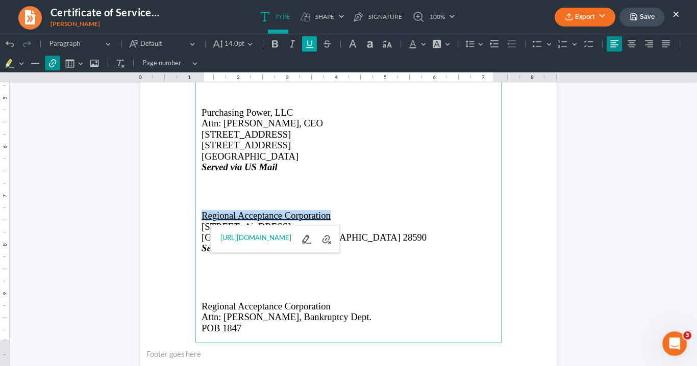
click at [308, 40] on icon "Editor toolbar" at bounding box center [310, 44] width 10 height 10
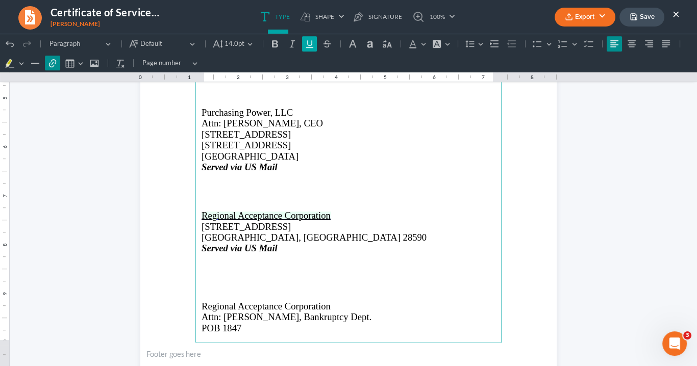
click at [308, 40] on icon "Editor toolbar" at bounding box center [310, 44] width 10 height 10
click at [305, 44] on icon "Editor toolbar" at bounding box center [310, 44] width 10 height 10
drag, startPoint x: 401, startPoint y: 174, endPoint x: 400, endPoint y: 169, distance: 5.6
click at [401, 174] on p "Rich Text Editor, page-1-main" at bounding box center [348, 177] width 294 height 9
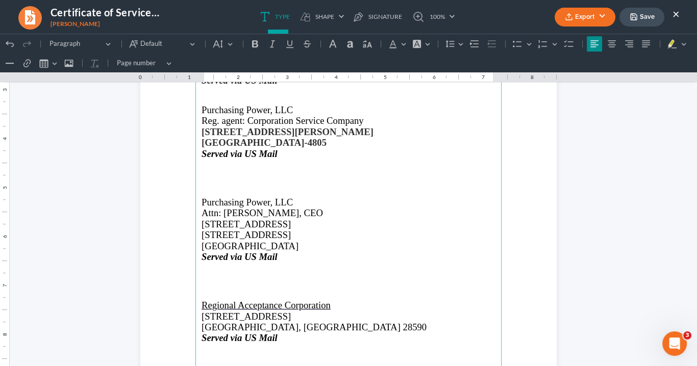
scroll to position [612, 0]
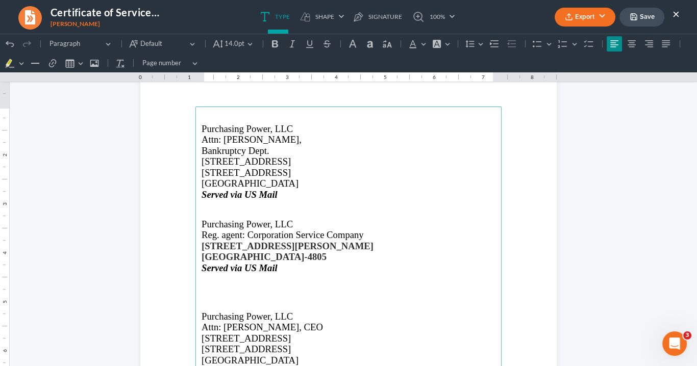
drag, startPoint x: 326, startPoint y: 257, endPoint x: 189, endPoint y: 216, distance: 142.7
click at [189, 216] on section "Purchasing Power, LLC Attn: [PERSON_NAME], Bankruptcy Dept. [STREET_ADDRESS] Se…" at bounding box center [348, 327] width 416 height 539
click at [275, 45] on icon "Editor toolbar" at bounding box center [275, 44] width 10 height 10
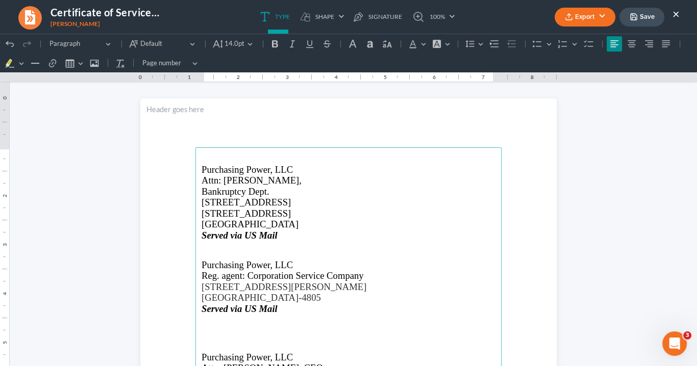
click at [411, 239] on main "Purchasing Power, LLC Attn: [PERSON_NAME], Bankruptcy Dept. [STREET_ADDRESS] Se…" at bounding box center [348, 367] width 306 height 441
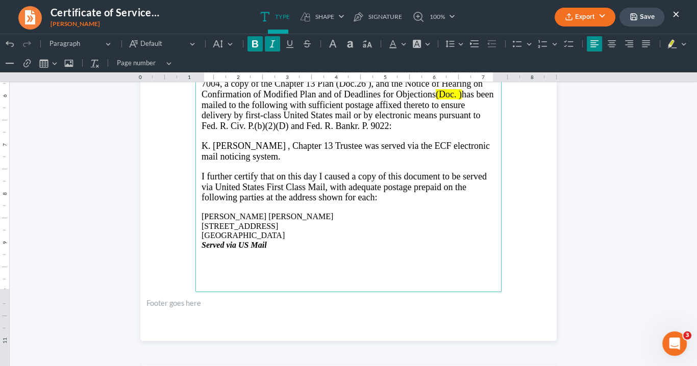
scroll to position [286, 0]
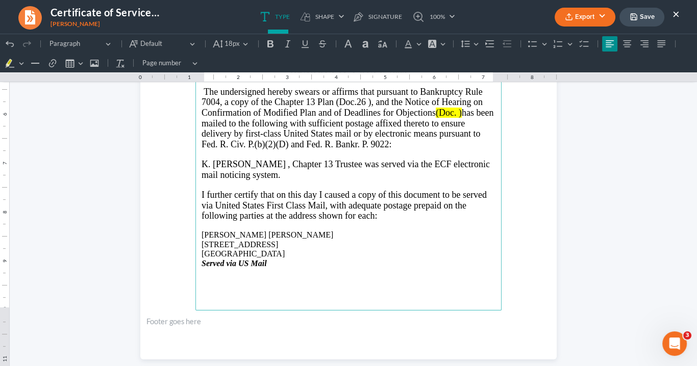
click at [334, 160] on span "Trustee was served via the ECF electronic mail noticing system." at bounding box center [345, 169] width 288 height 21
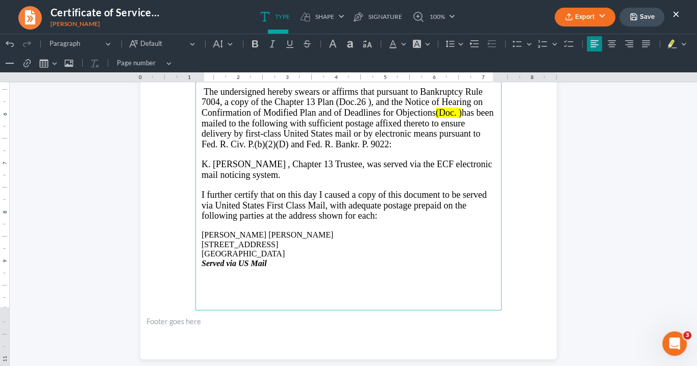
click at [288, 160] on span ", Chapter 13" at bounding box center [310, 164] width 45 height 10
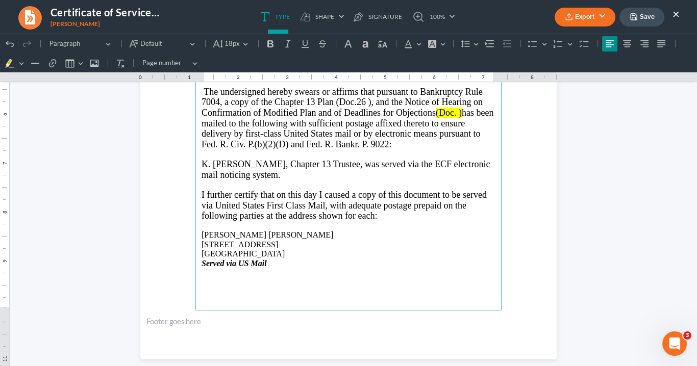
click at [585, 16] on button "Export" at bounding box center [584, 17] width 61 height 19
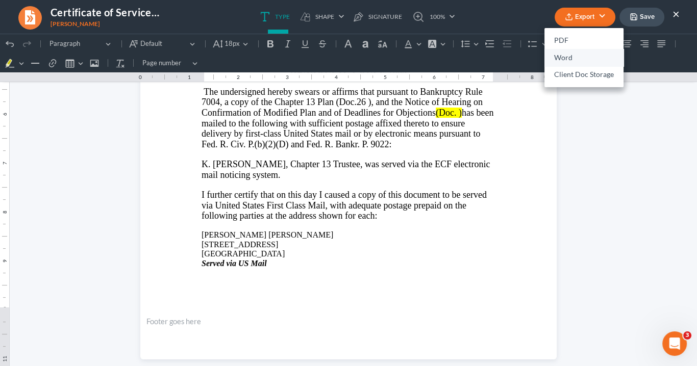
click at [572, 61] on link "Word" at bounding box center [583, 57] width 79 height 17
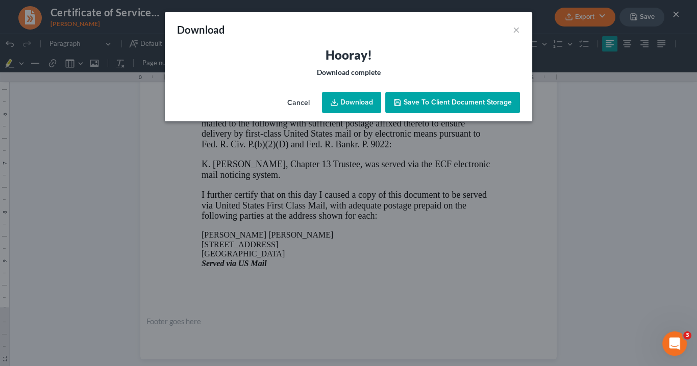
click at [362, 99] on link "Download" at bounding box center [351, 102] width 59 height 21
click at [517, 30] on button "×" at bounding box center [516, 29] width 7 height 12
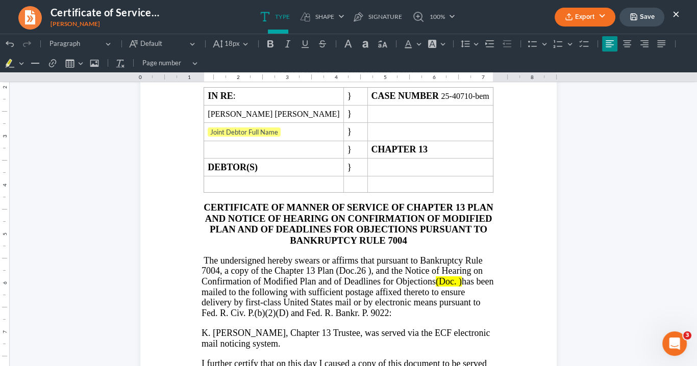
scroll to position [41, 0]
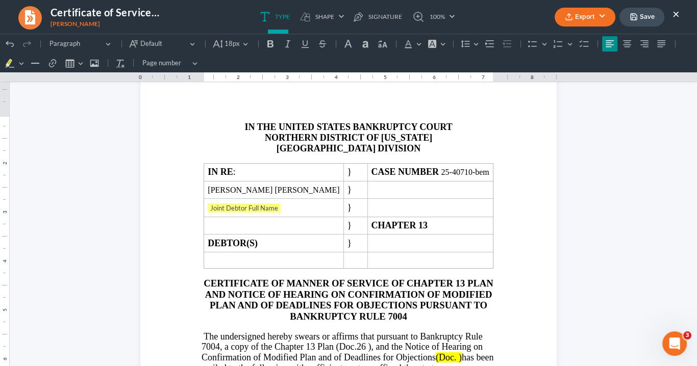
click at [675, 12] on button "×" at bounding box center [675, 14] width 7 height 12
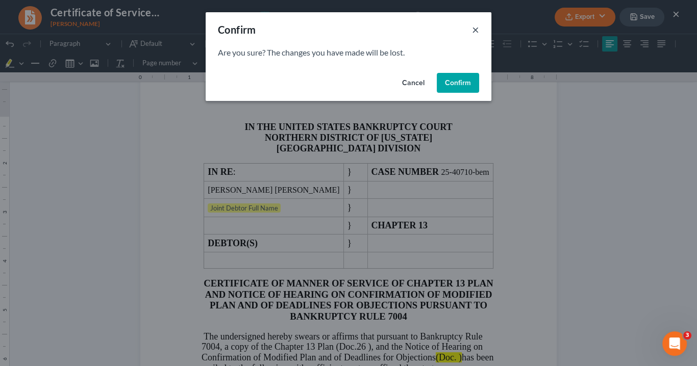
click at [474, 30] on button "×" at bounding box center [475, 29] width 7 height 12
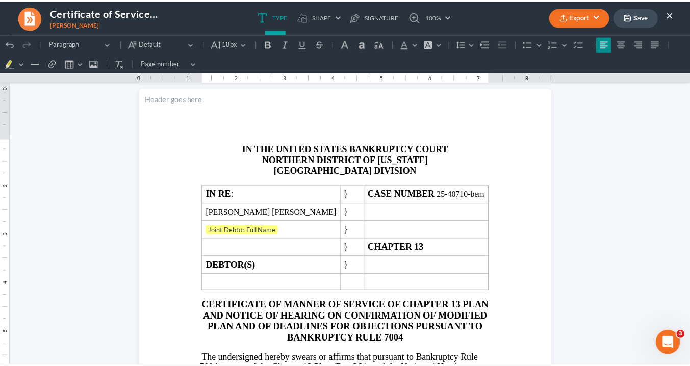
scroll to position [0, 0]
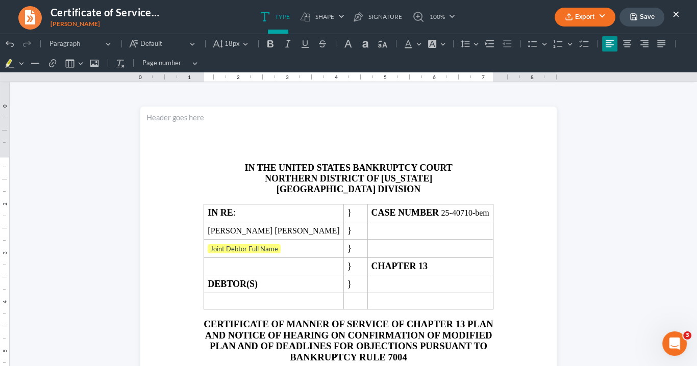
click at [675, 12] on button "×" at bounding box center [675, 14] width 7 height 12
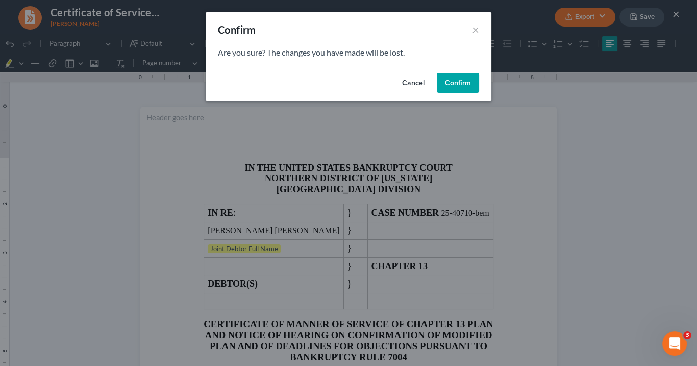
click at [457, 85] on button "Confirm" at bounding box center [458, 83] width 42 height 20
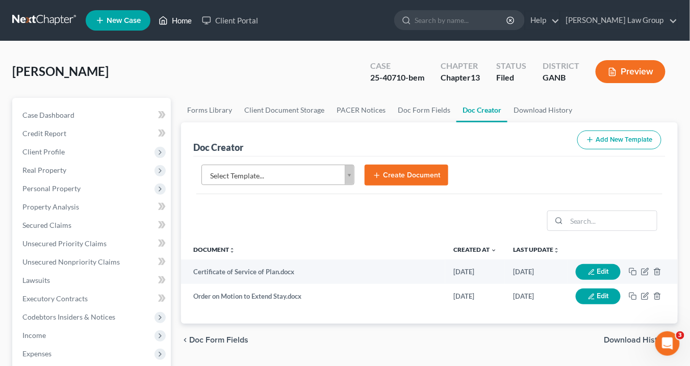
click at [184, 22] on link "Home" at bounding box center [175, 20] width 43 height 18
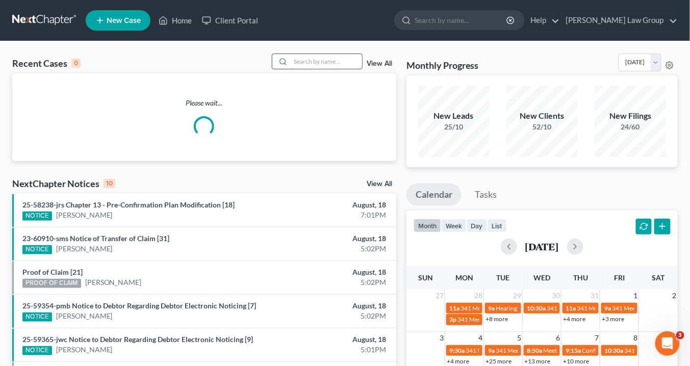
click at [298, 60] on input "search" at bounding box center [326, 61] width 71 height 15
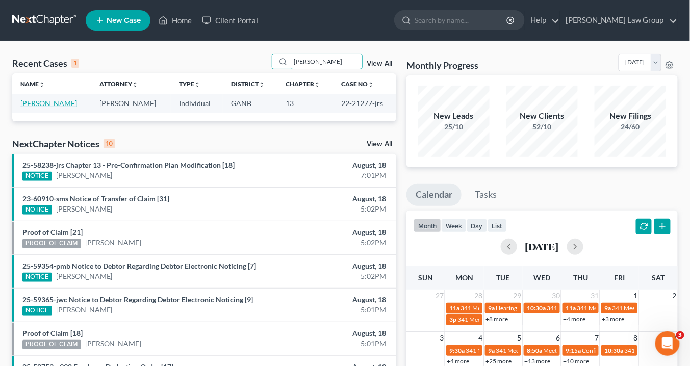
type input "[PERSON_NAME]"
click at [62, 105] on link "[PERSON_NAME]" at bounding box center [48, 103] width 57 height 9
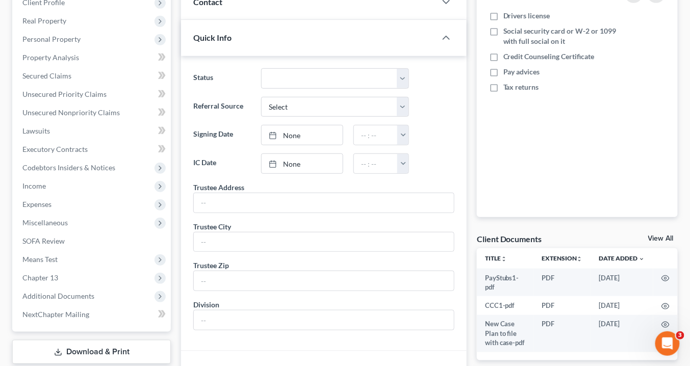
scroll to position [245, 0]
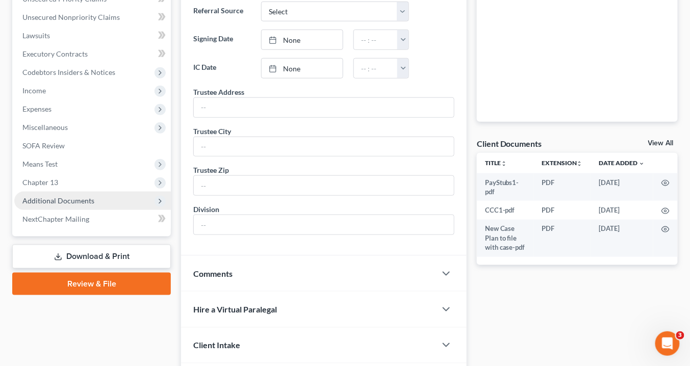
click at [83, 203] on span "Additional Documents" at bounding box center [58, 200] width 72 height 9
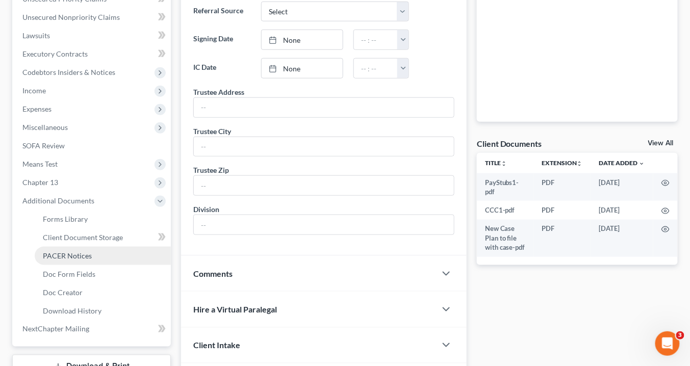
click at [85, 250] on link "PACER Notices" at bounding box center [103, 256] width 136 height 18
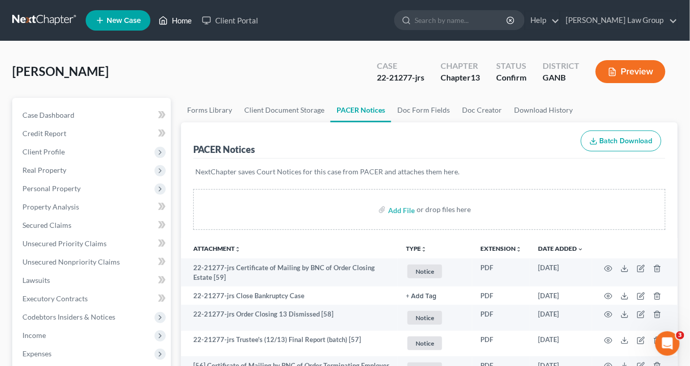
click at [183, 22] on link "Home" at bounding box center [175, 20] width 43 height 18
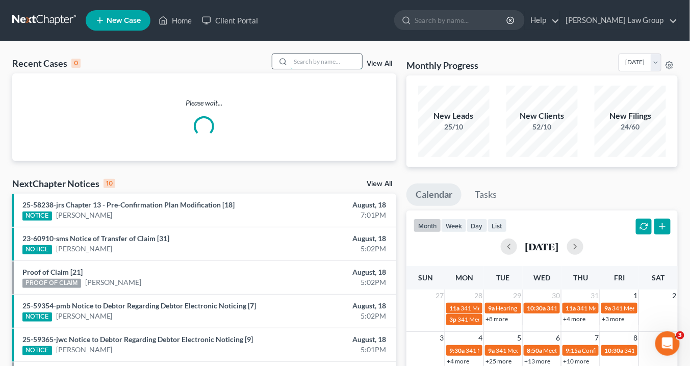
click at [299, 61] on input "search" at bounding box center [326, 61] width 71 height 15
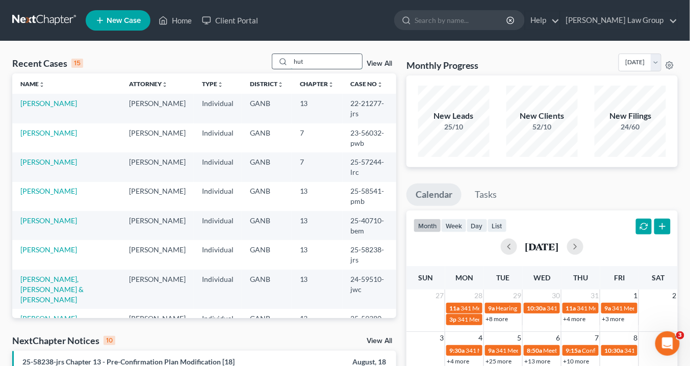
type input "hutc"
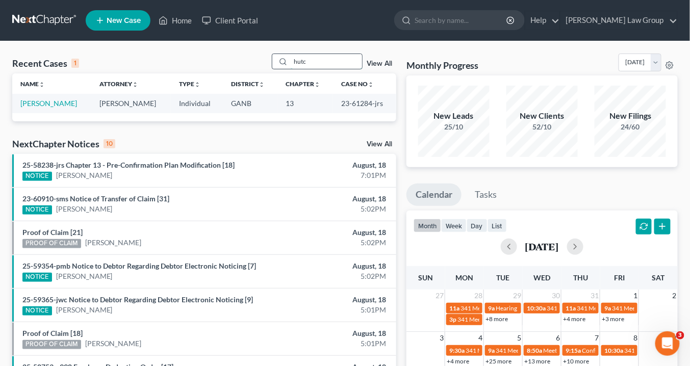
drag, startPoint x: 312, startPoint y: 62, endPoint x: 284, endPoint y: 55, distance: 29.0
click at [284, 55] on div "hutc" at bounding box center [317, 62] width 91 height 16
type input "Lauder"
click at [53, 105] on link "[PERSON_NAME]" at bounding box center [48, 103] width 57 height 9
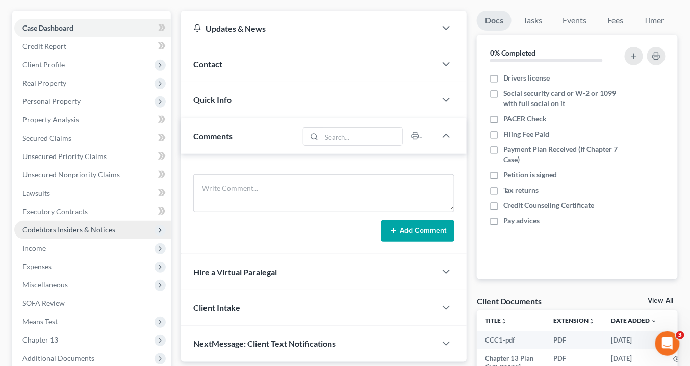
scroll to position [122, 0]
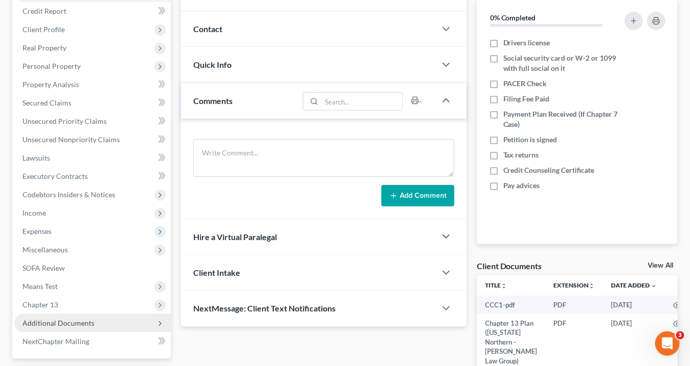
click at [73, 321] on span "Additional Documents" at bounding box center [58, 323] width 72 height 9
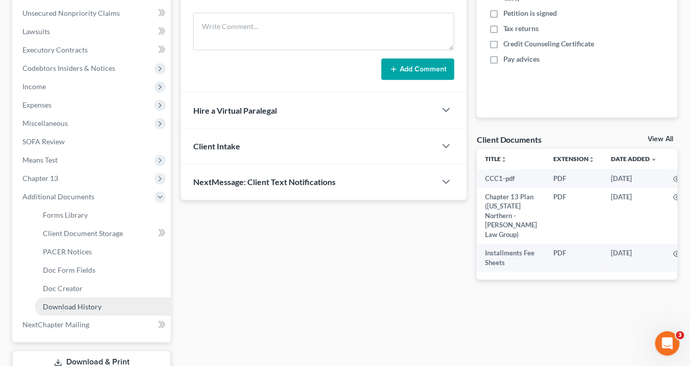
scroll to position [286, 0]
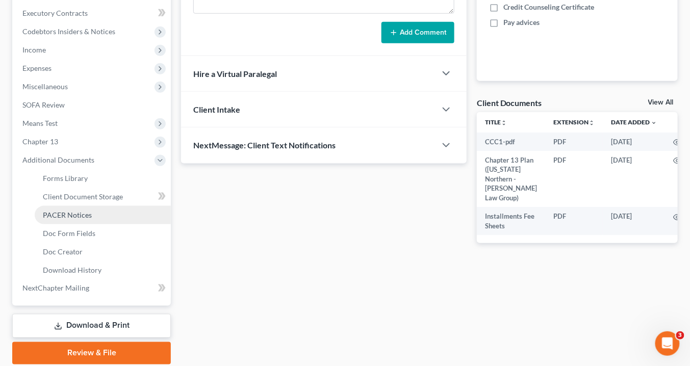
click at [85, 215] on span "PACER Notices" at bounding box center [67, 215] width 49 height 9
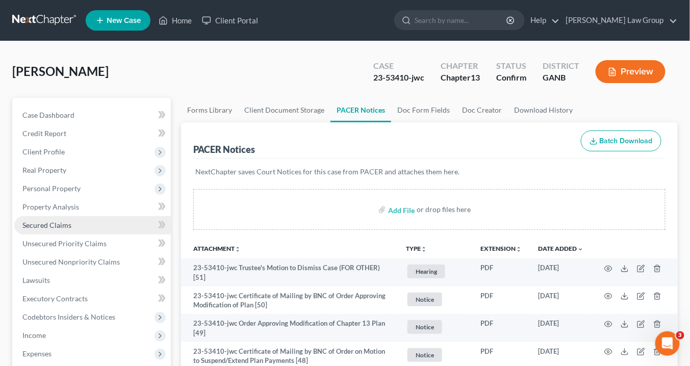
scroll to position [122, 0]
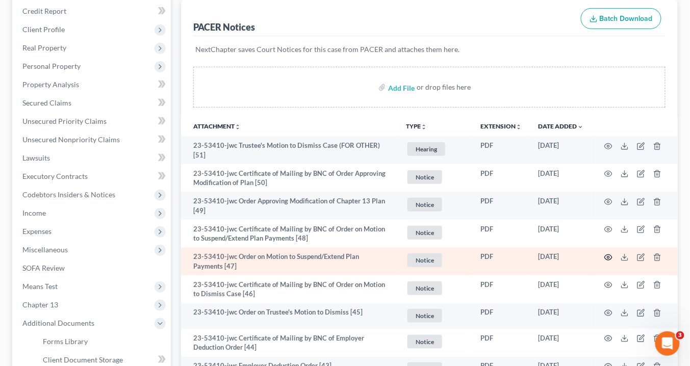
click at [609, 257] on circle "button" at bounding box center [609, 258] width 2 height 2
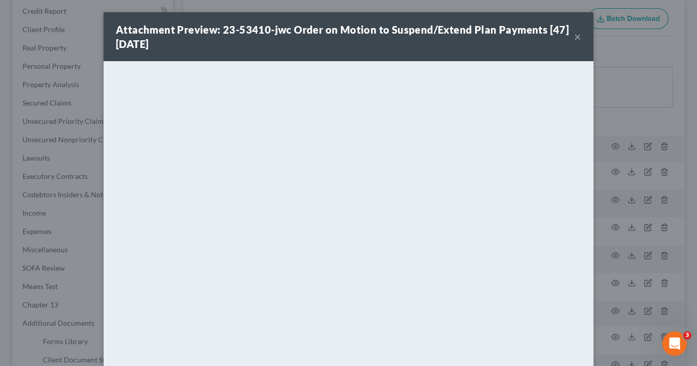
click at [574, 34] on button "×" at bounding box center [577, 37] width 7 height 12
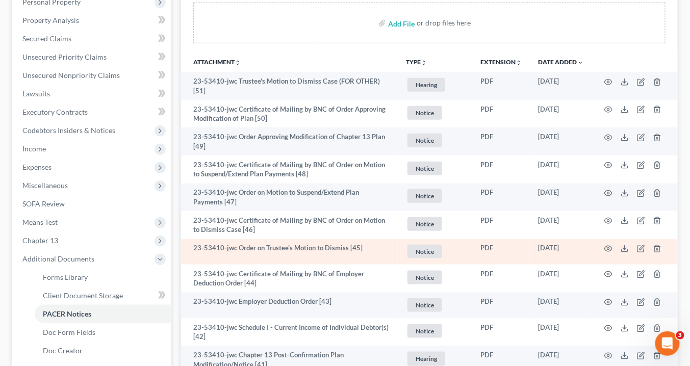
scroll to position [204, 0]
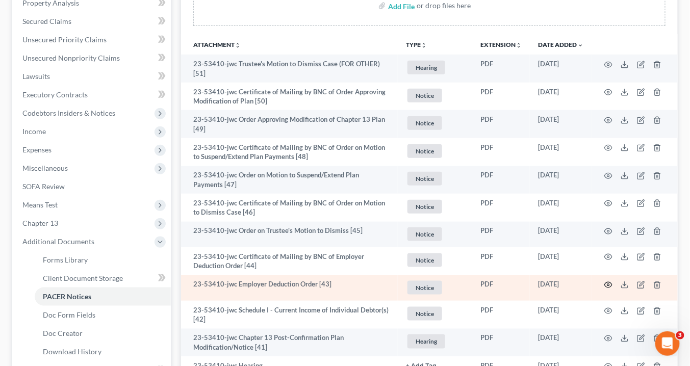
click at [610, 284] on circle "button" at bounding box center [609, 285] width 2 height 2
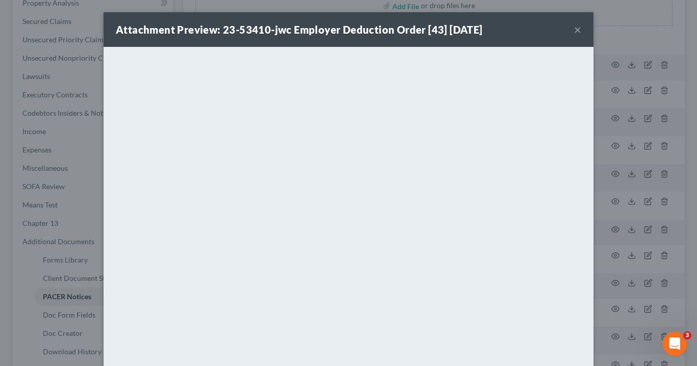
click at [574, 30] on button "×" at bounding box center [577, 29] width 7 height 12
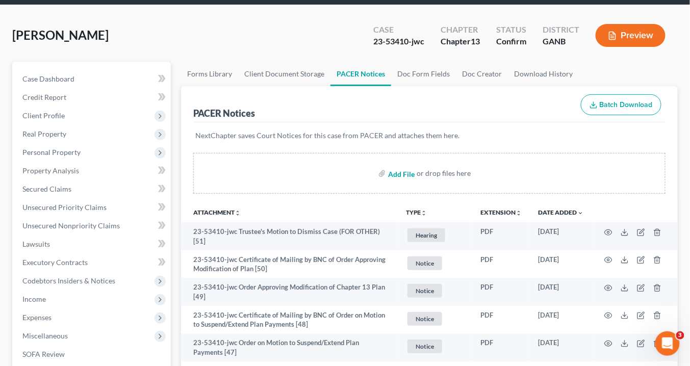
scroll to position [82, 0]
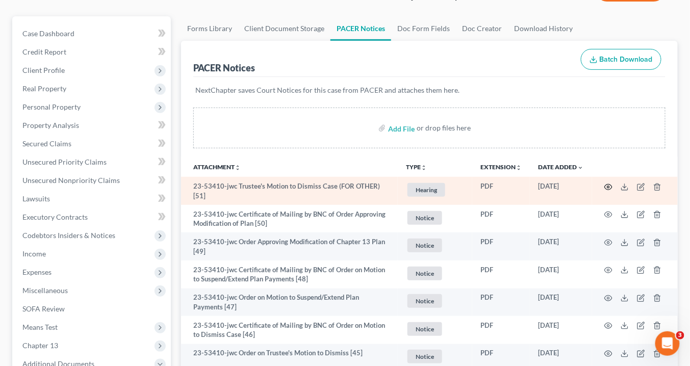
click at [610, 184] on icon "button" at bounding box center [608, 187] width 8 height 8
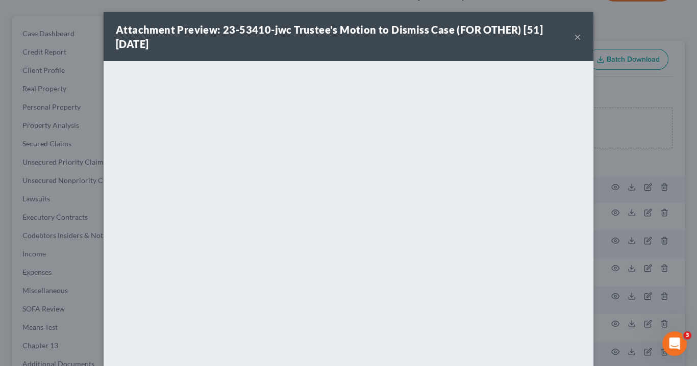
click at [576, 35] on button "×" at bounding box center [577, 37] width 7 height 12
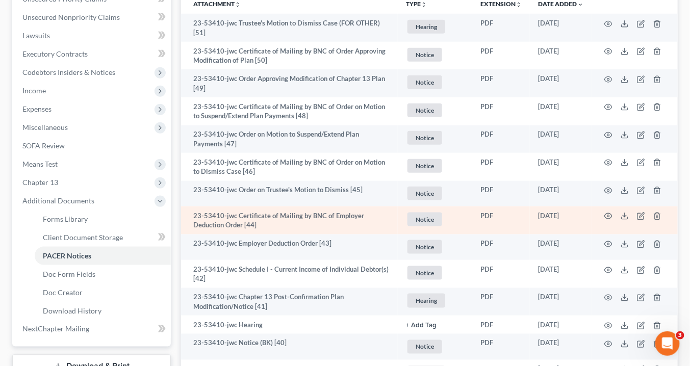
scroll to position [326, 0]
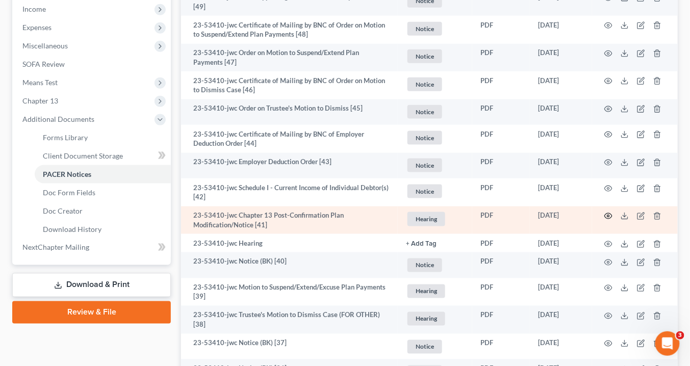
click at [610, 212] on icon "button" at bounding box center [608, 216] width 8 height 8
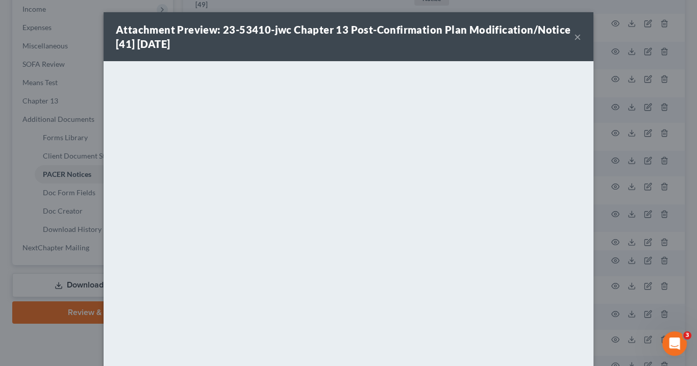
click at [574, 35] on button "×" at bounding box center [577, 37] width 7 height 12
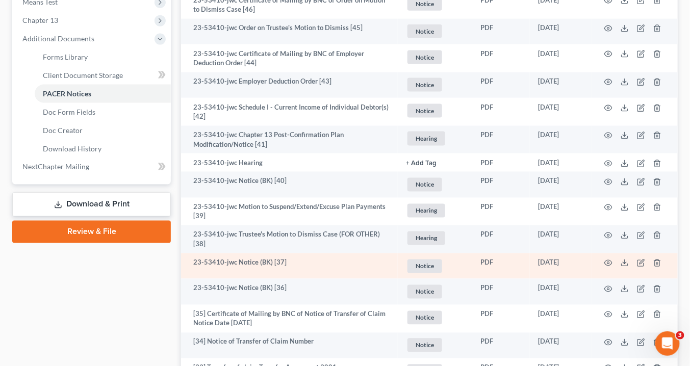
scroll to position [408, 0]
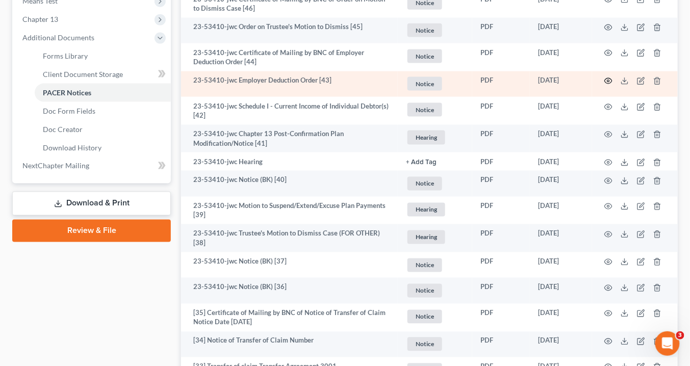
click at [608, 80] on icon "button" at bounding box center [608, 81] width 8 height 8
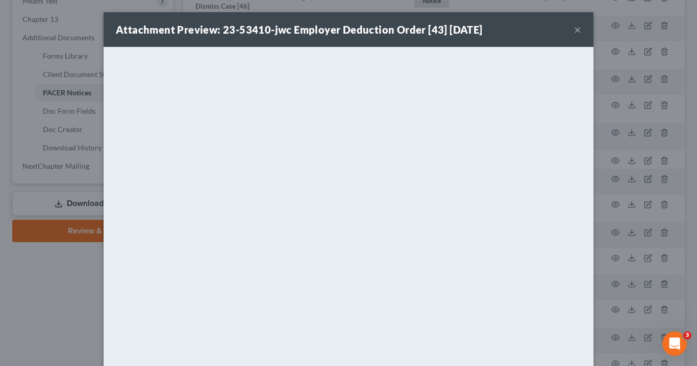
click at [575, 30] on button "×" at bounding box center [577, 29] width 7 height 12
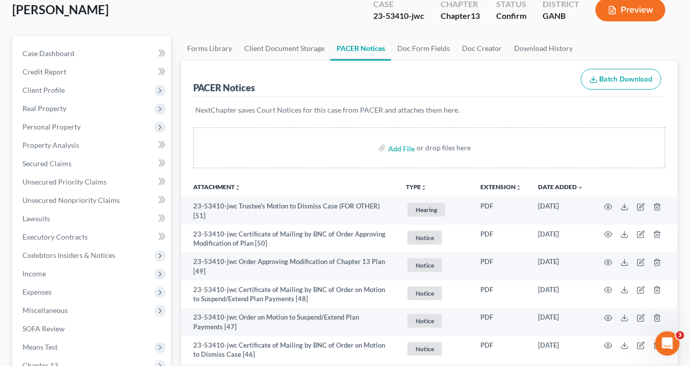
scroll to position [0, 0]
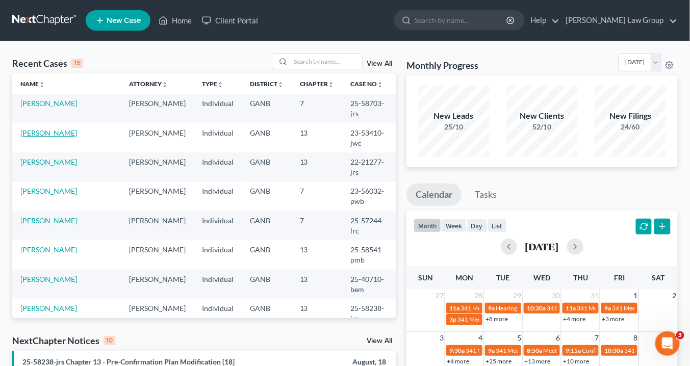
click at [69, 129] on link "Lauder, Christine" at bounding box center [48, 133] width 57 height 9
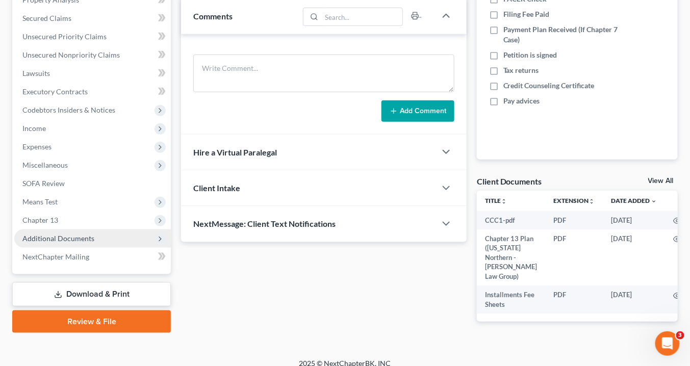
scroll to position [217, 0]
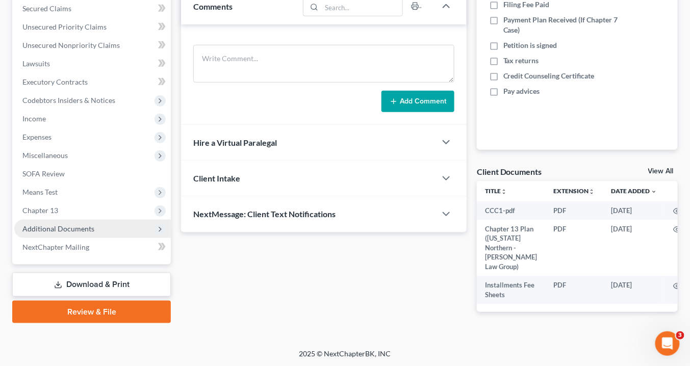
click at [81, 229] on span "Additional Documents" at bounding box center [58, 228] width 72 height 9
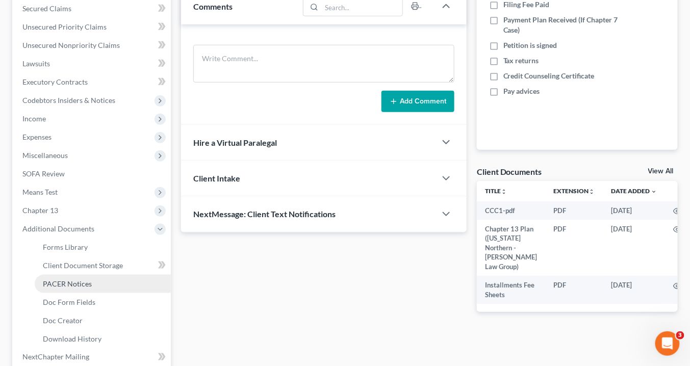
click at [84, 281] on span "PACER Notices" at bounding box center [67, 284] width 49 height 9
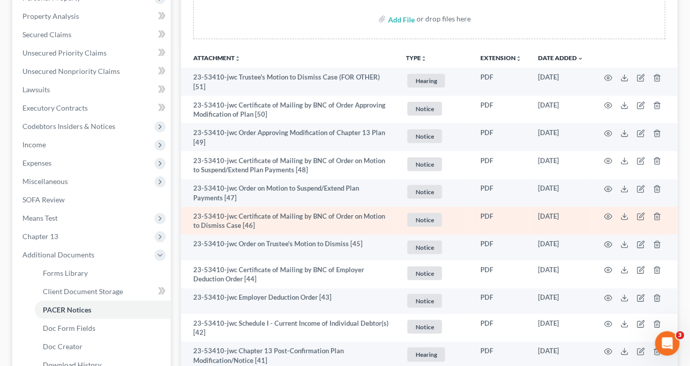
scroll to position [204, 0]
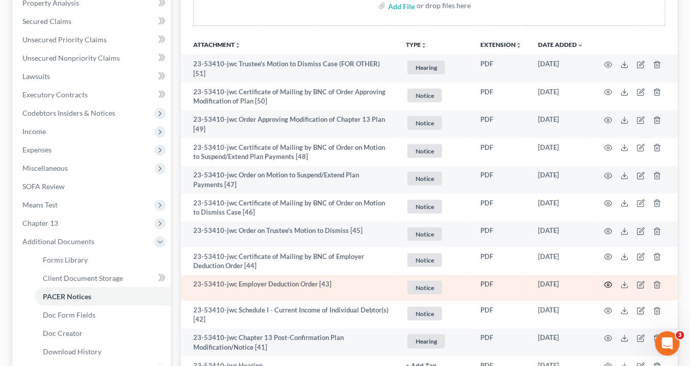
click at [607, 281] on icon "button" at bounding box center [608, 285] width 8 height 8
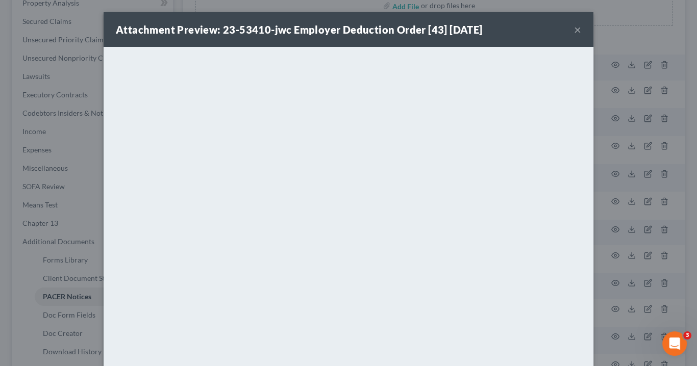
click at [574, 29] on button "×" at bounding box center [577, 29] width 7 height 12
